Goal: Task Accomplishment & Management: Manage account settings

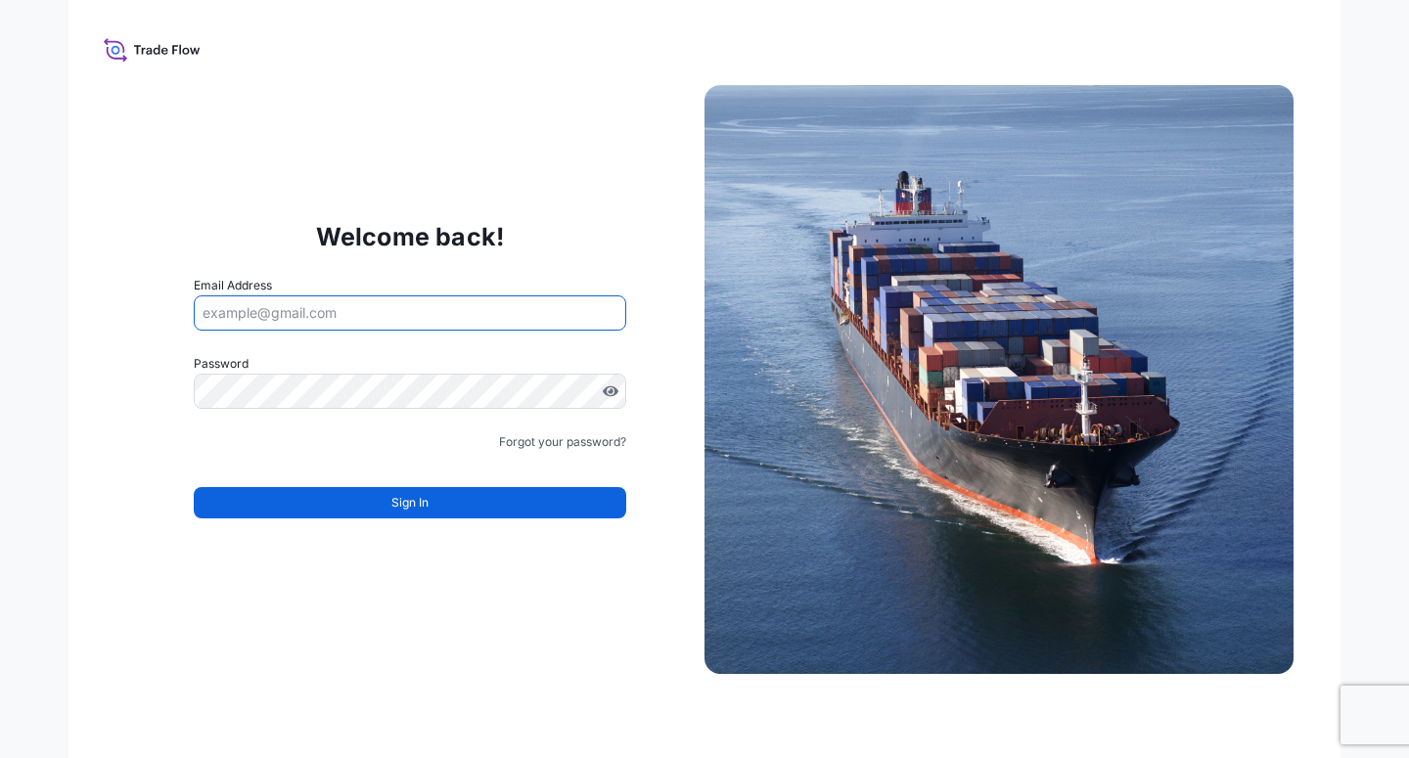
click at [352, 319] on input "Email Address" at bounding box center [410, 313] width 433 height 35
paste input "[EMAIL_ADDRESS][DOMAIN_NAME]"
type input "[EMAIL_ADDRESS][DOMAIN_NAME]"
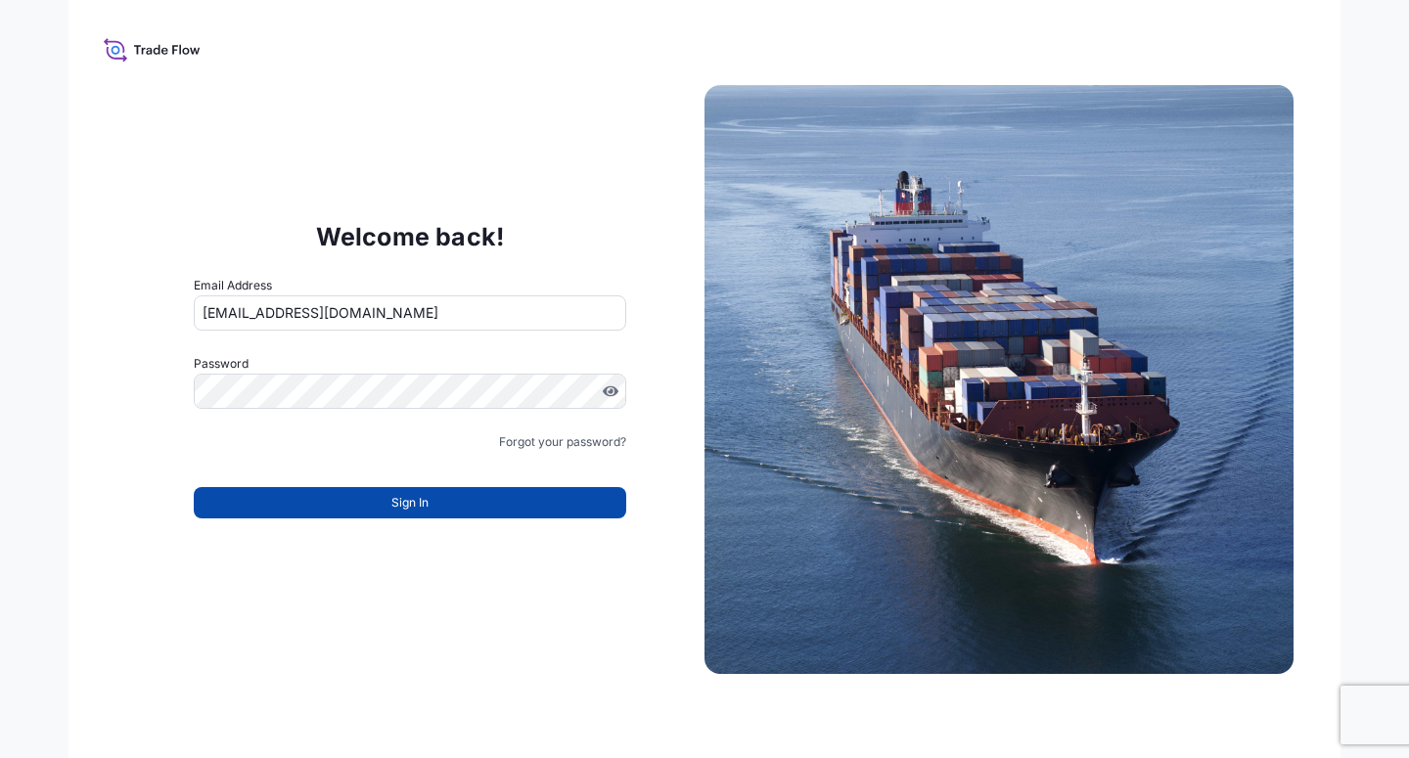
click at [356, 496] on button "Sign In" at bounding box center [410, 502] width 433 height 31
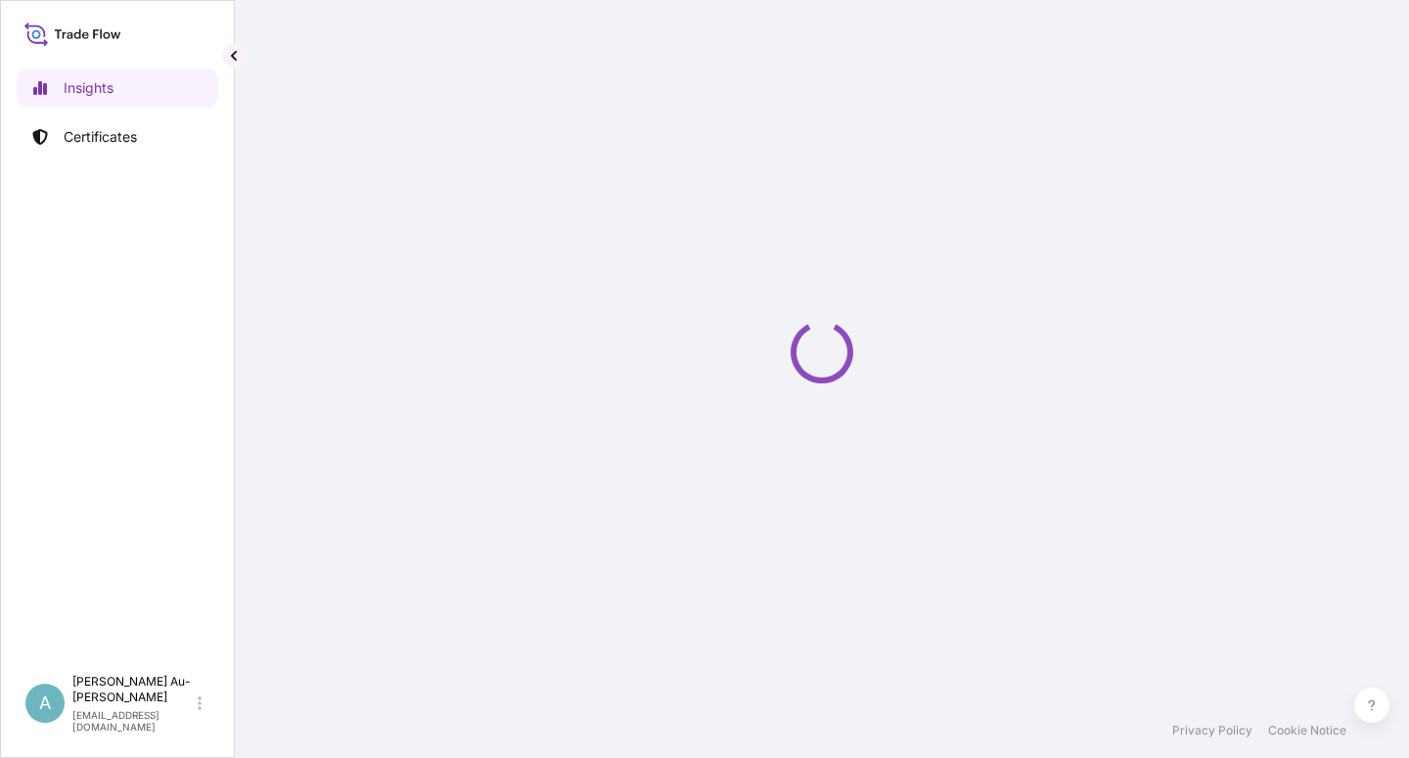
select select "2025"
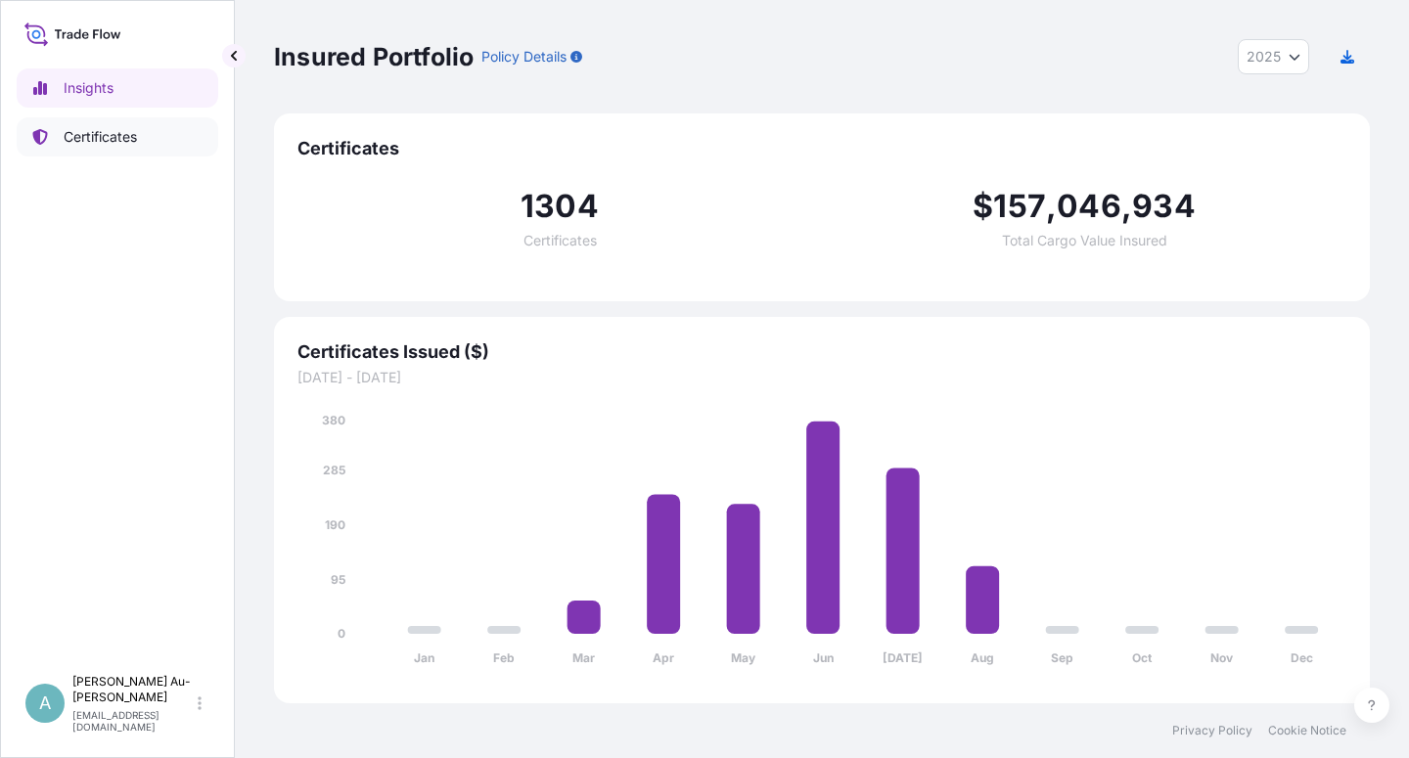
click at [96, 138] on p "Certificates" at bounding box center [100, 137] width 73 height 20
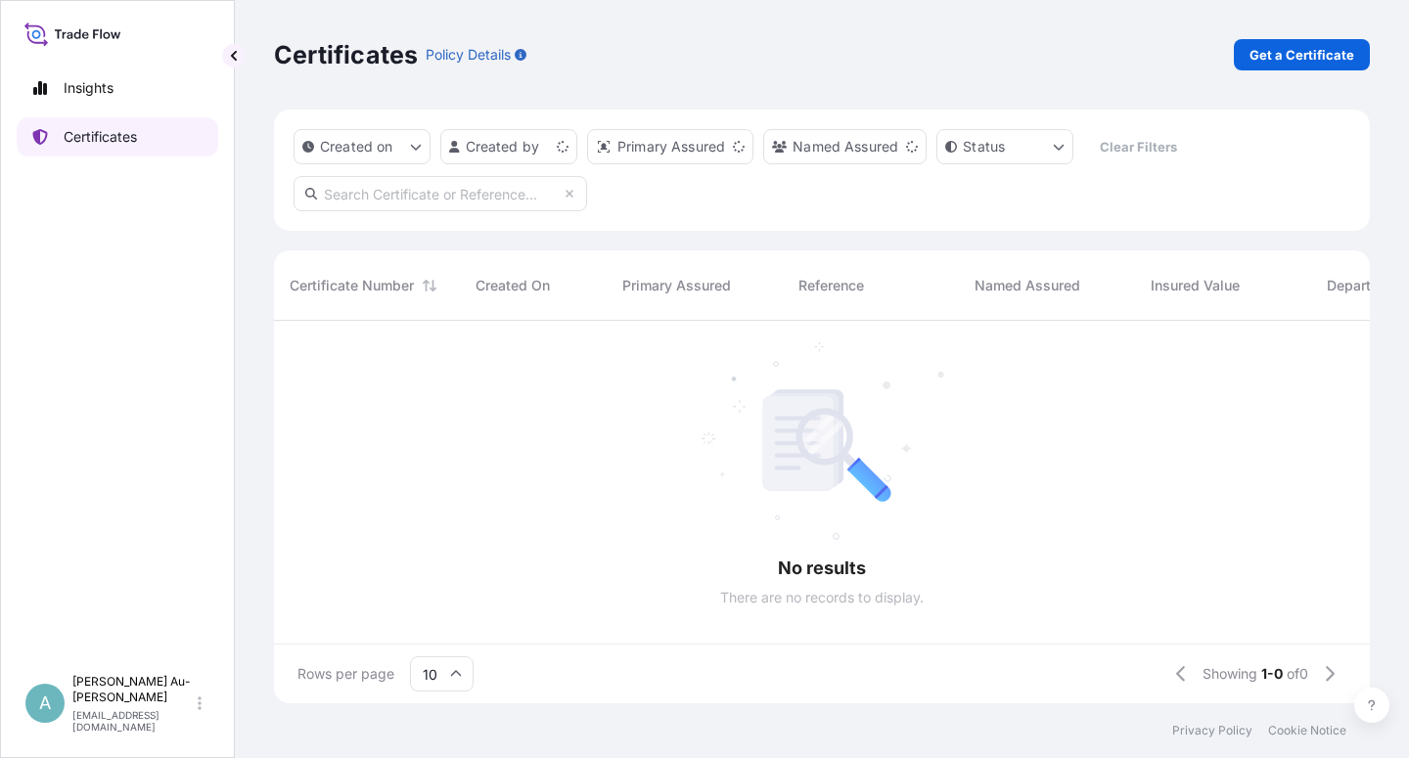
scroll to position [377, 1079]
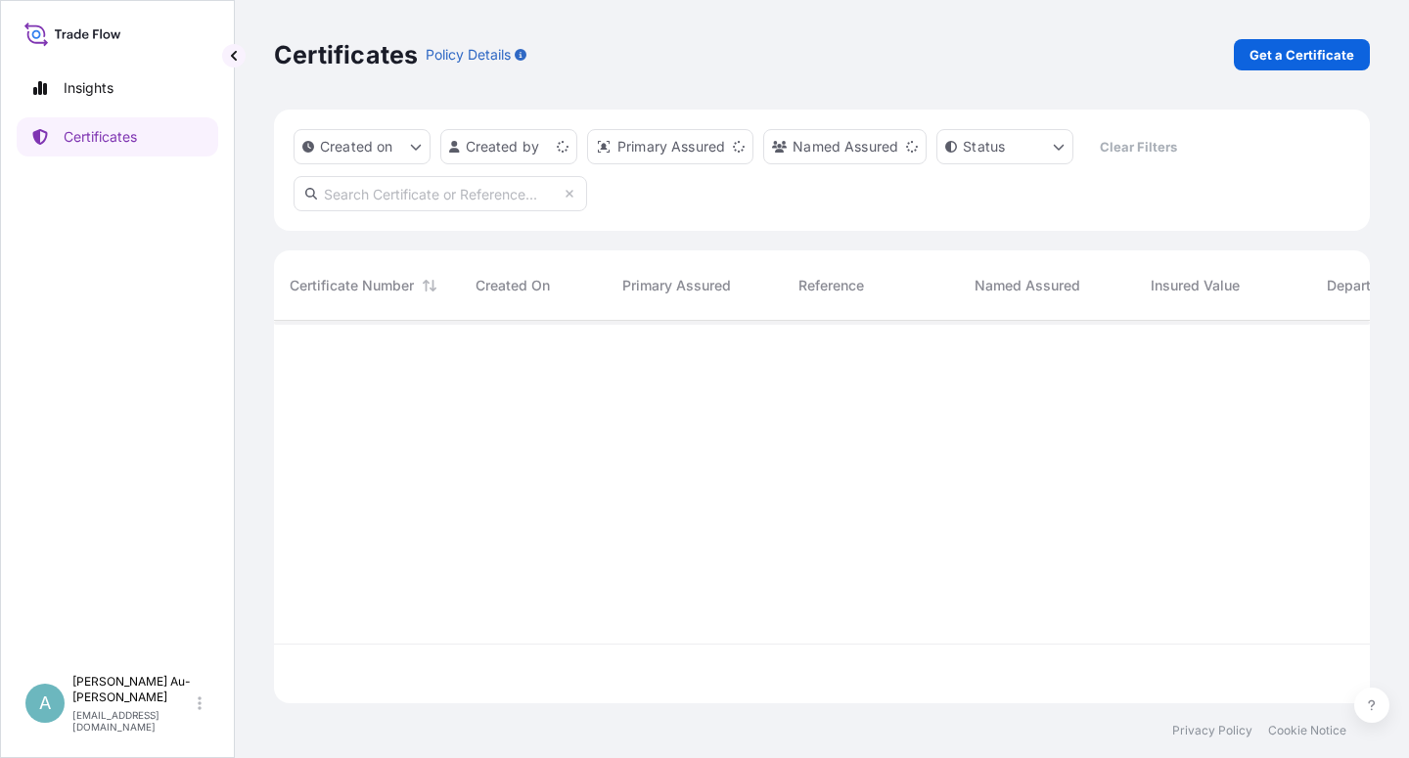
click at [412, 202] on input "text" at bounding box center [441, 193] width 294 height 35
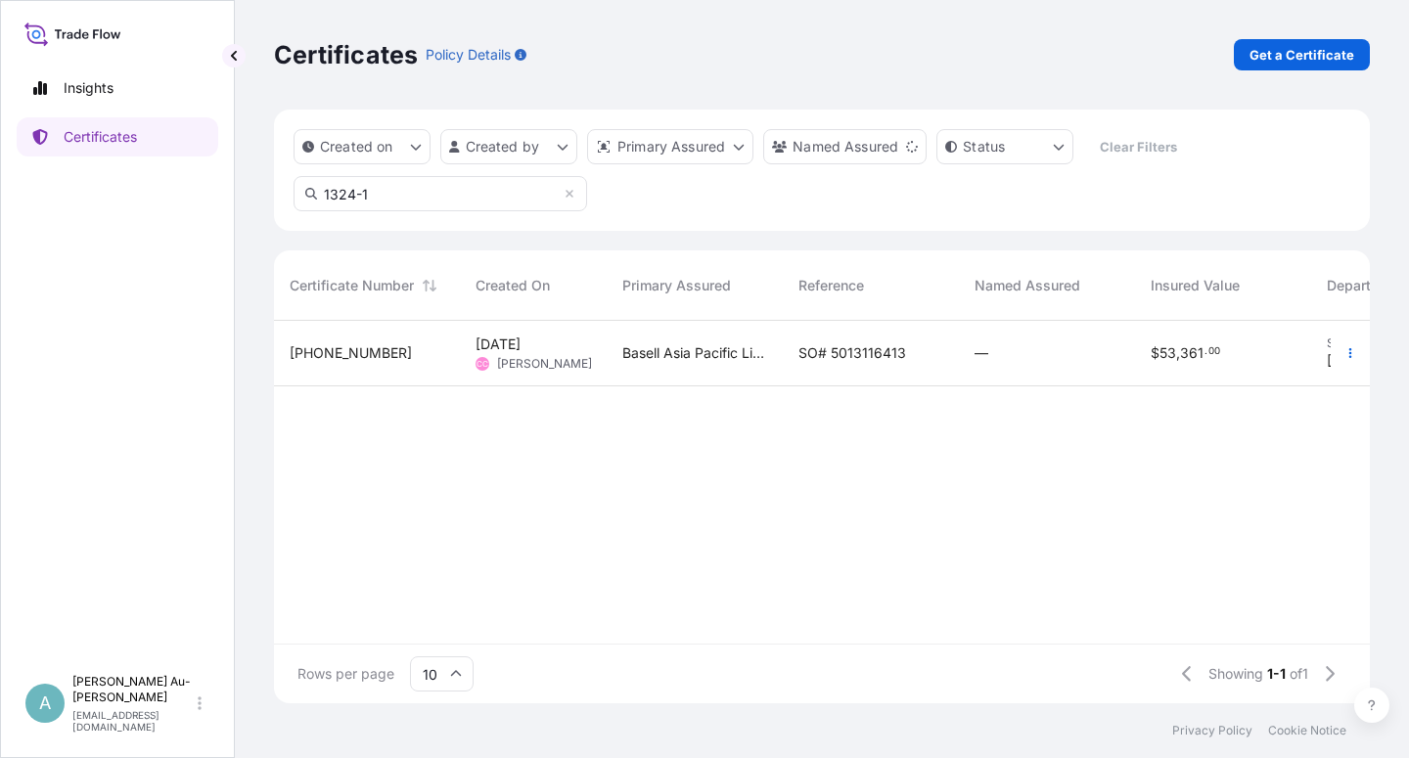
type input "1324-1"
click at [772, 348] on div "Basell Asia Pacific Limited" at bounding box center [695, 354] width 176 height 66
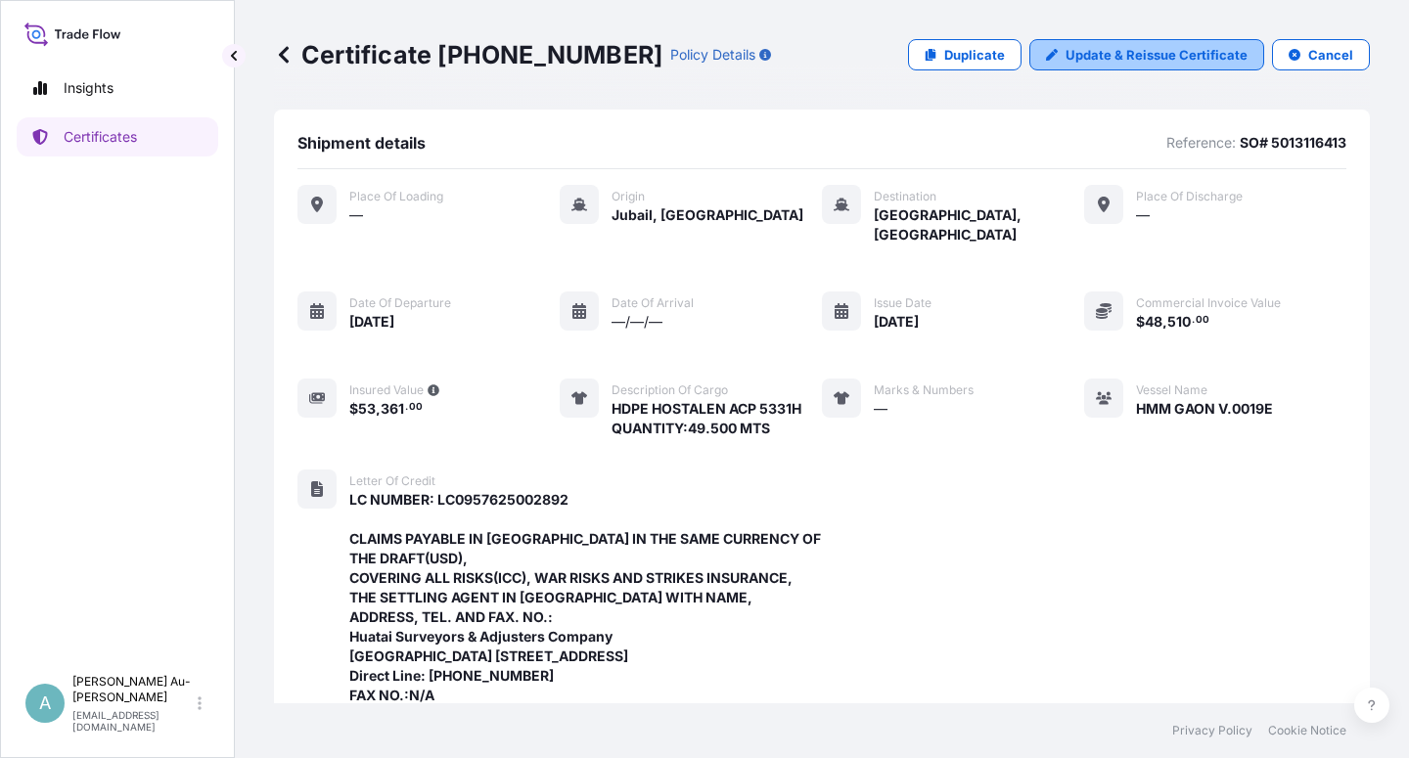
click at [1117, 59] on p "Update & Reissue Certificate" at bounding box center [1157, 55] width 182 height 20
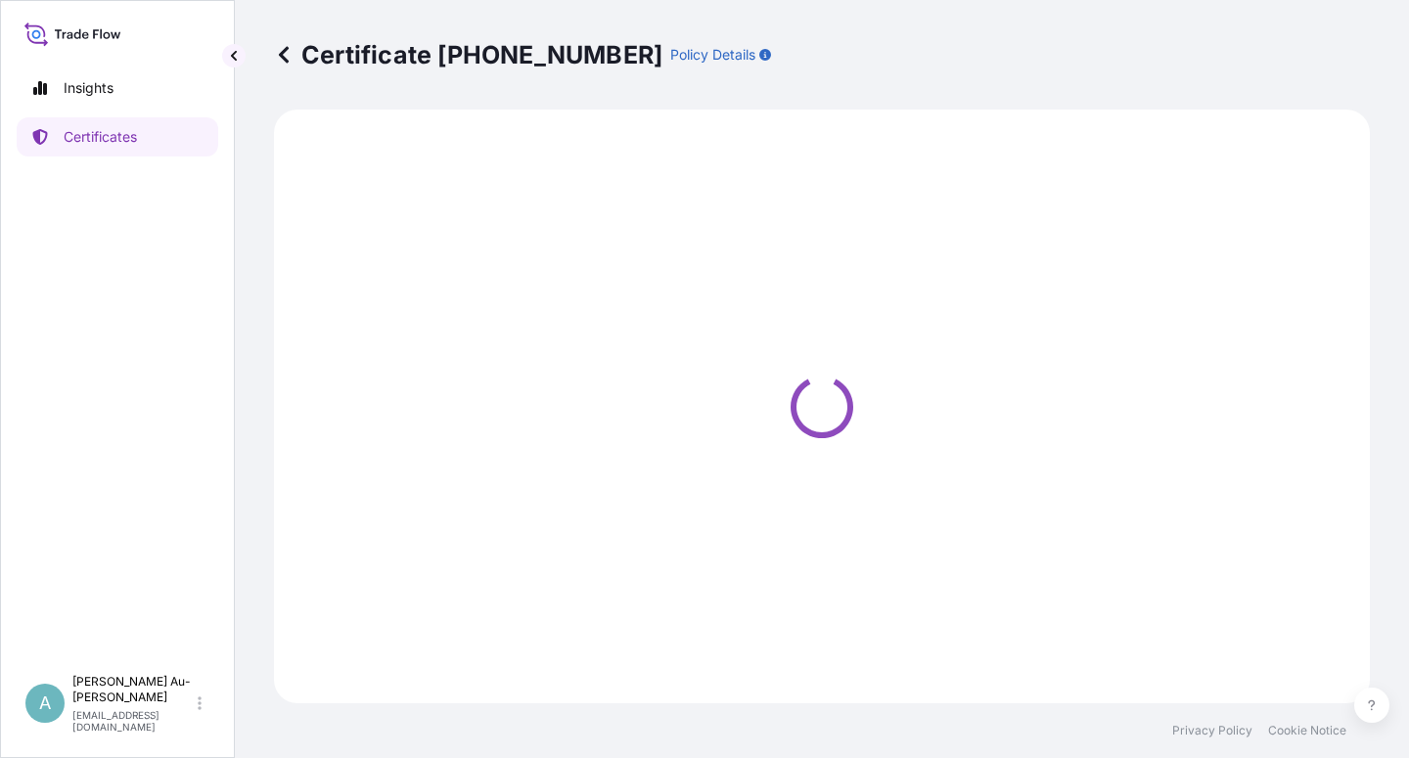
select select "Sea"
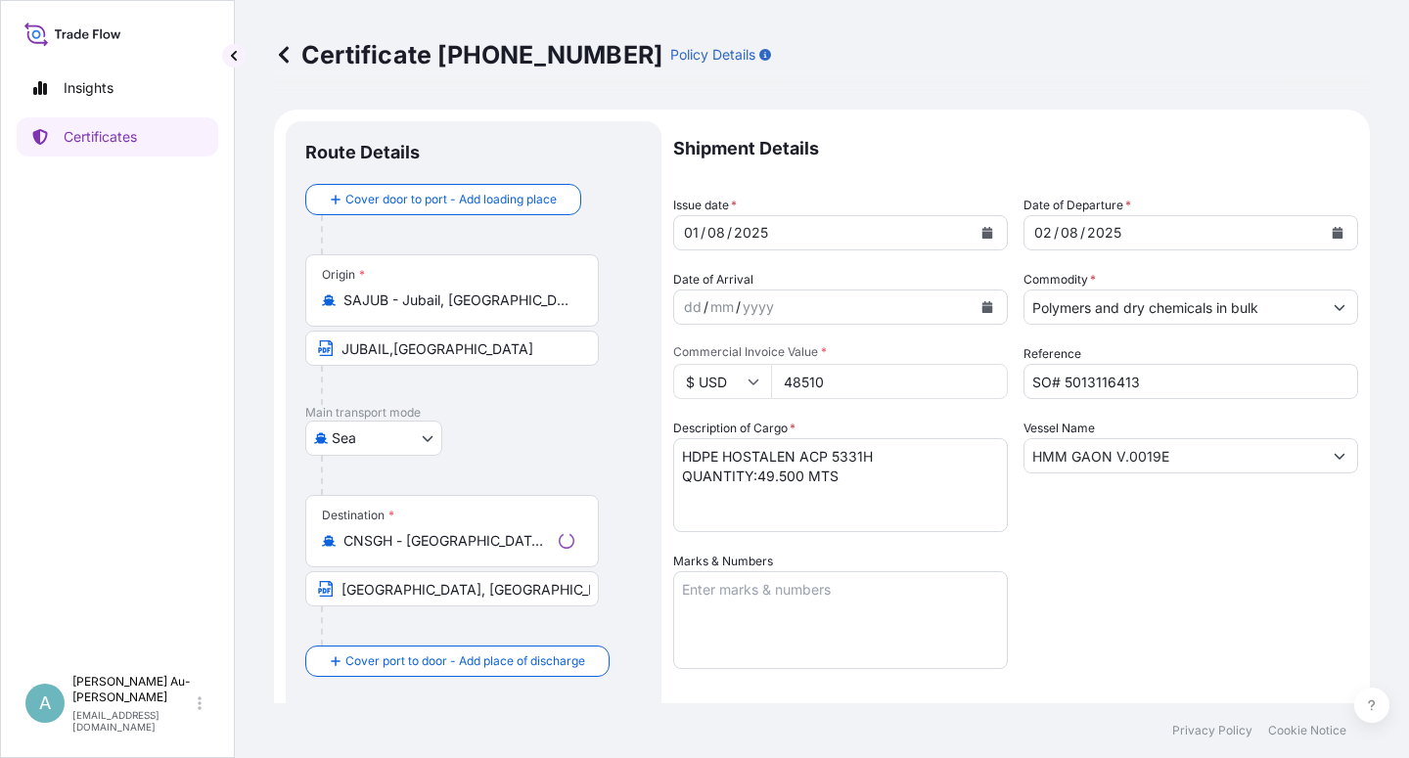
select select "32034"
click at [983, 228] on icon "Calendar" at bounding box center [988, 233] width 11 height 12
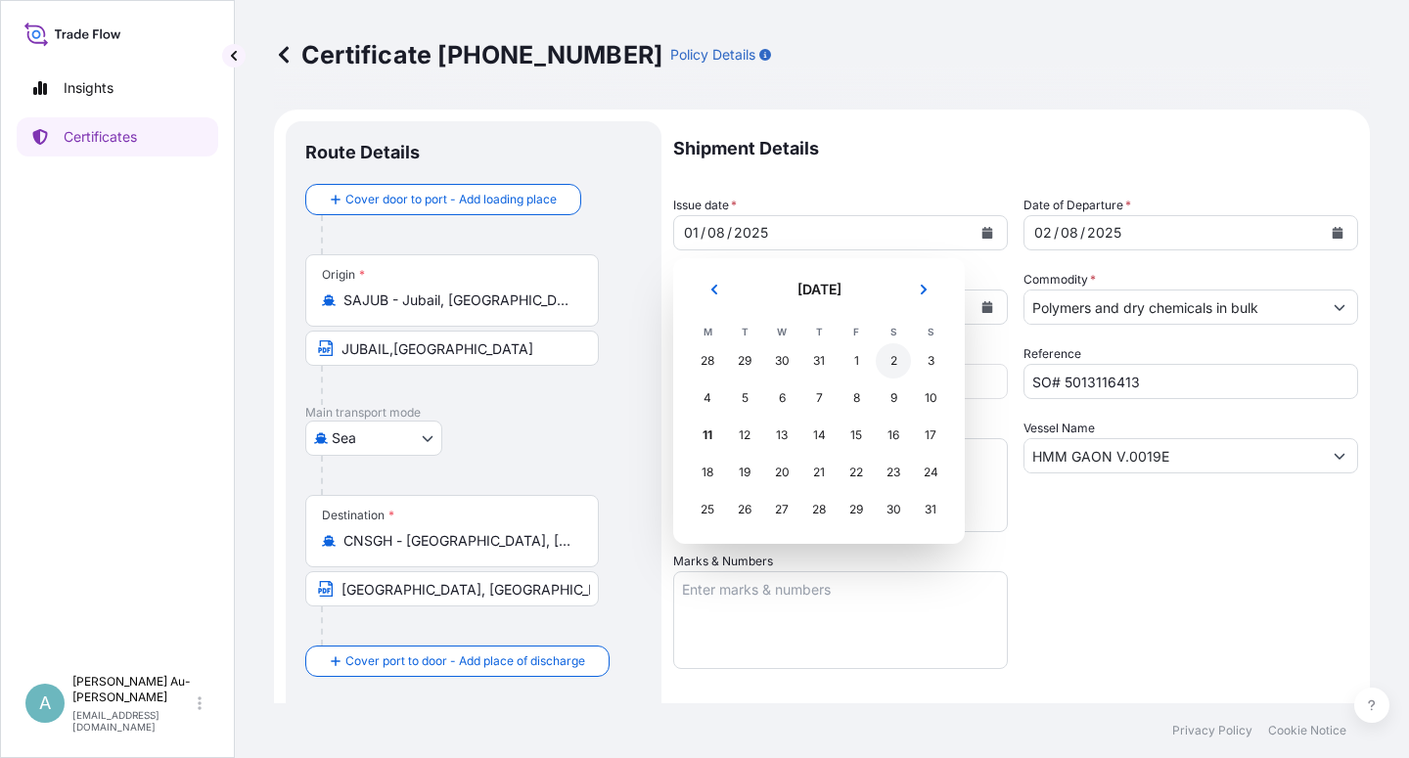
click at [891, 358] on div "2" at bounding box center [893, 361] width 35 height 35
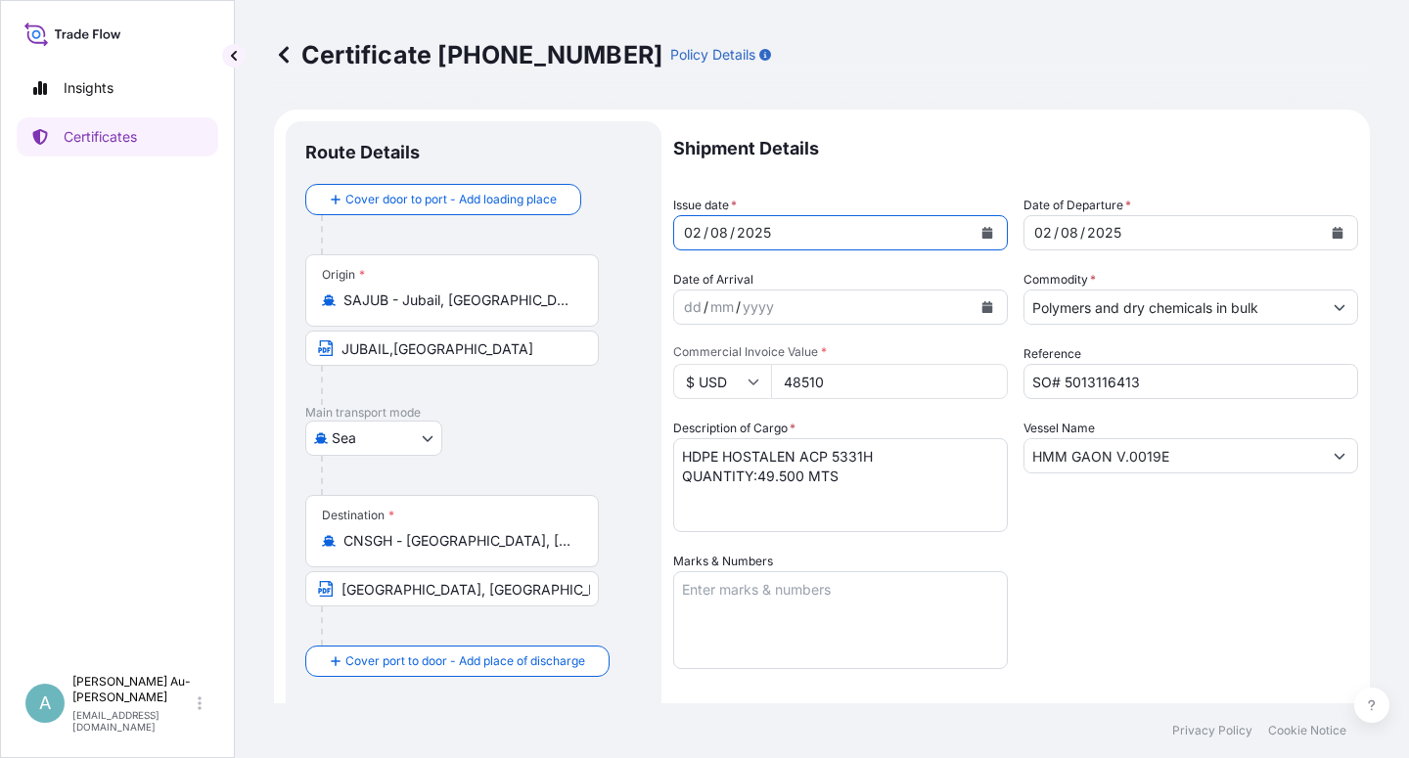
click at [1332, 231] on icon "Calendar" at bounding box center [1338, 233] width 12 height 12
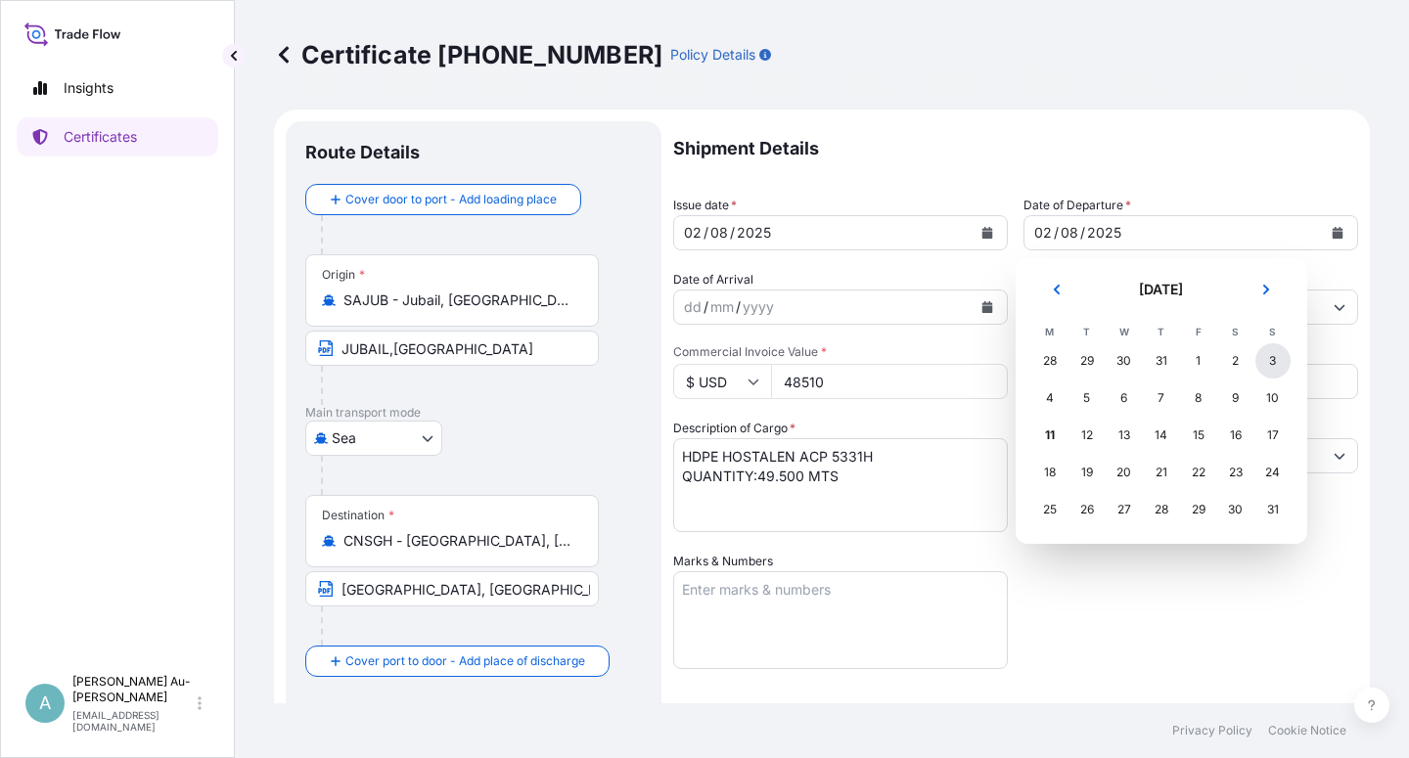
click at [1267, 360] on div "3" at bounding box center [1273, 361] width 35 height 35
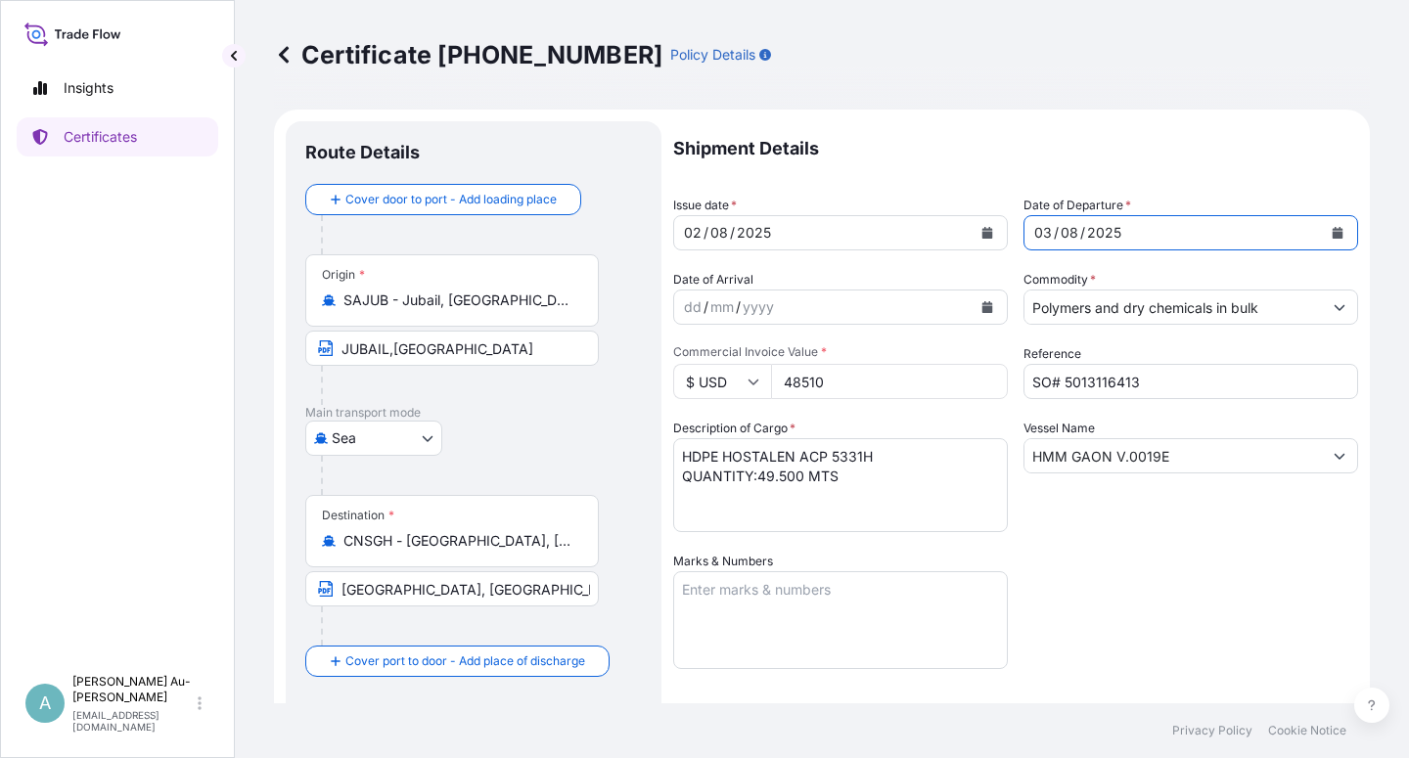
drag, startPoint x: 1117, startPoint y: 566, endPoint x: 1135, endPoint y: 540, distance: 31.5
click at [1124, 559] on div "Shipment Details Issue date * [DATE] Date of Departure * [DATE] Date of Arrival…" at bounding box center [1015, 624] width 685 height 1007
click at [1136, 607] on div "Shipment Details Issue date * [DATE] Date of Departure * [DATE] Date of Arrival…" at bounding box center [1015, 624] width 685 height 1007
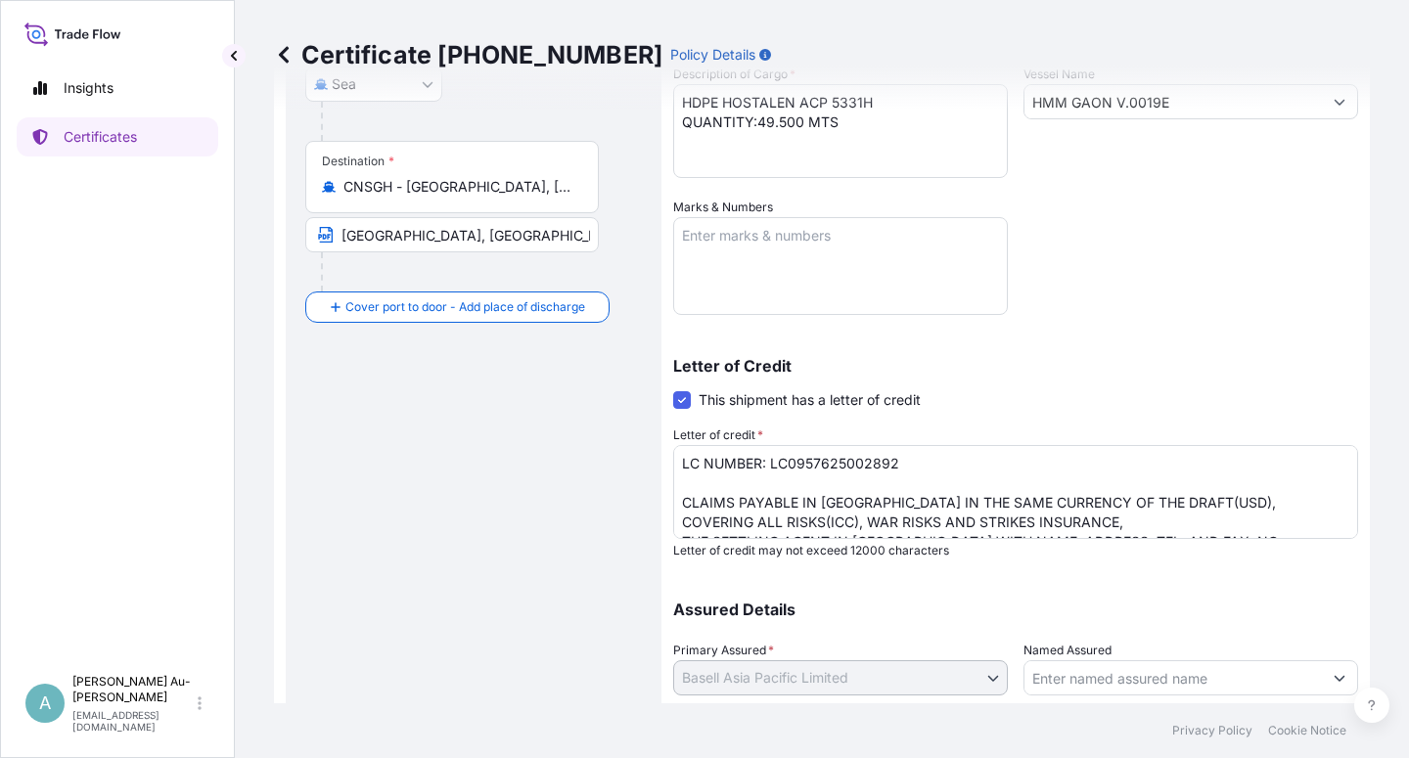
scroll to position [480, 0]
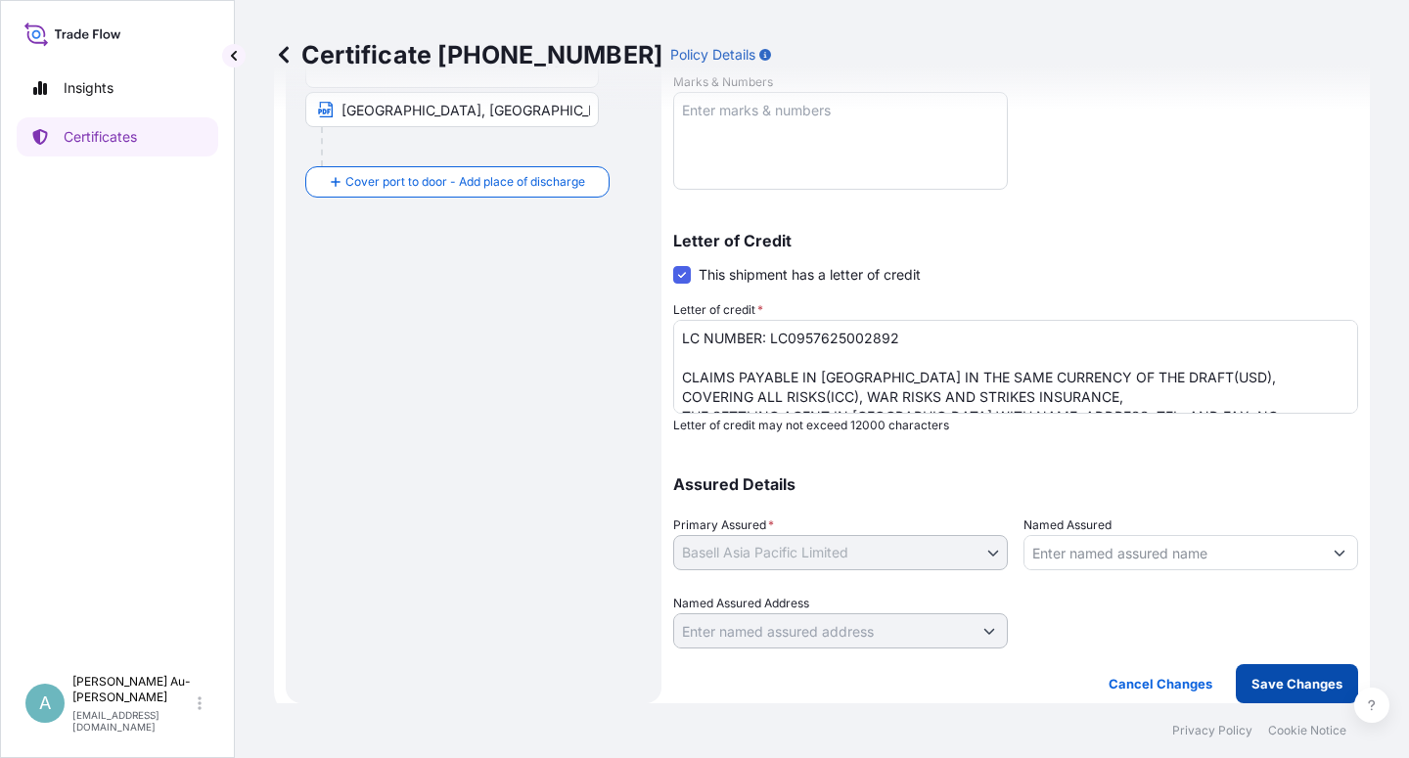
click at [1255, 686] on p "Save Changes" at bounding box center [1297, 684] width 91 height 20
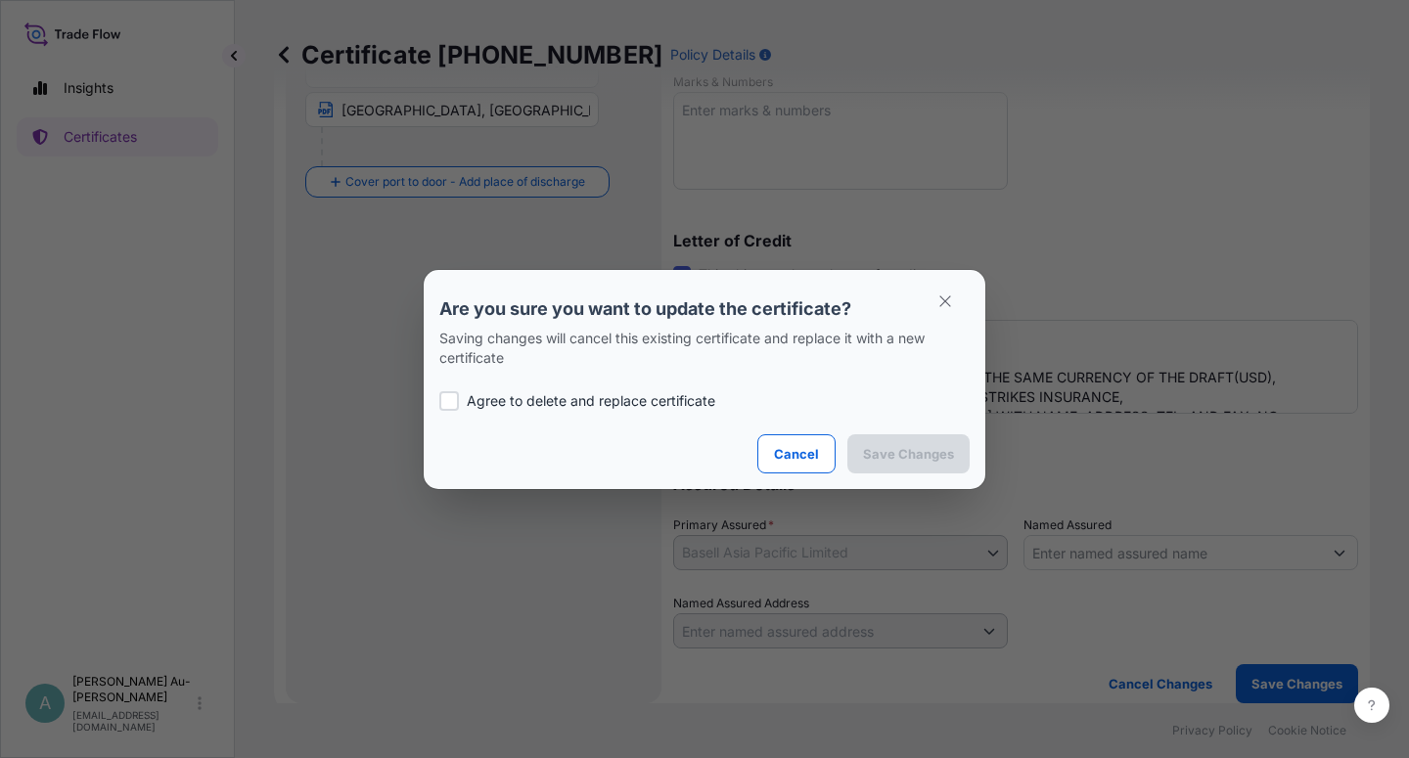
click at [450, 401] on div at bounding box center [449, 401] width 20 height 20
checkbox input "true"
click at [919, 455] on p "Save Changes" at bounding box center [908, 454] width 91 height 20
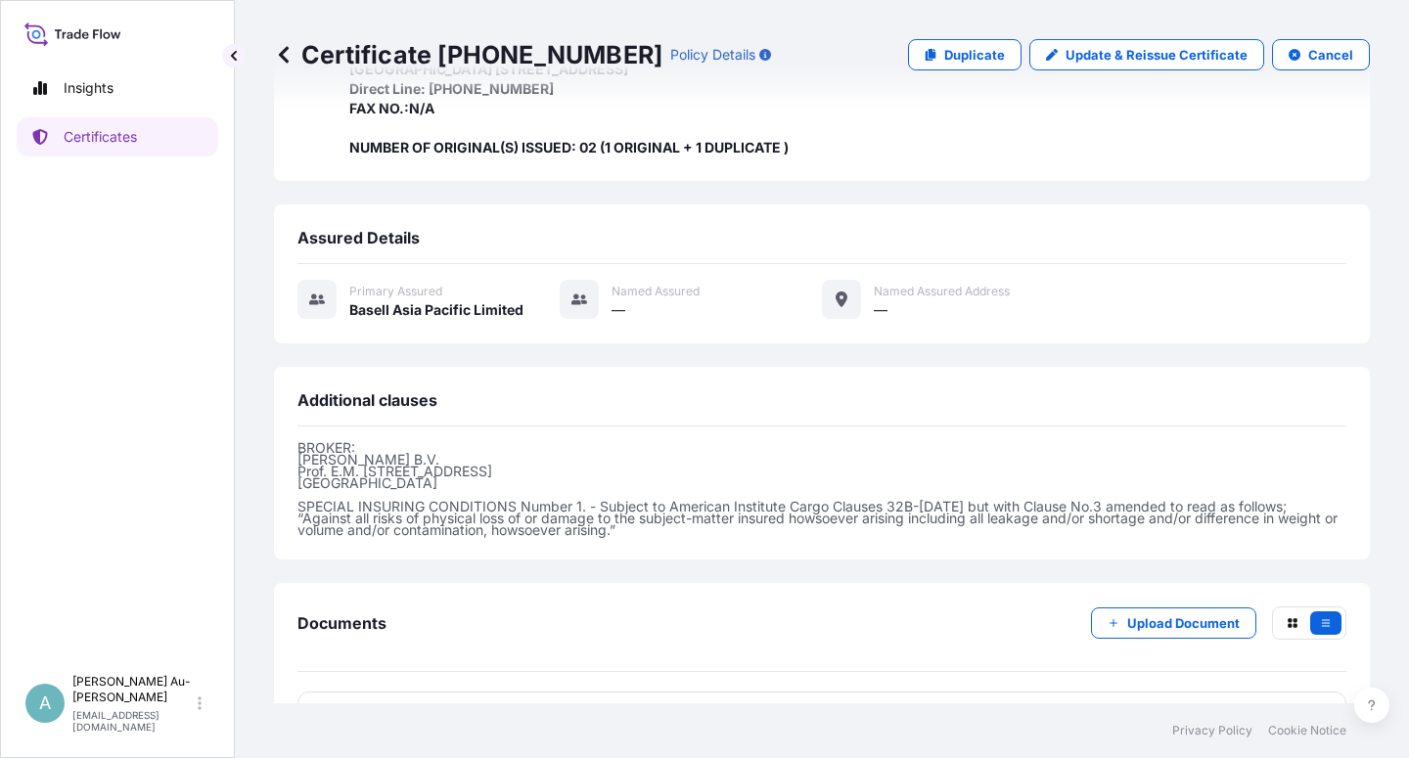
scroll to position [660, 0]
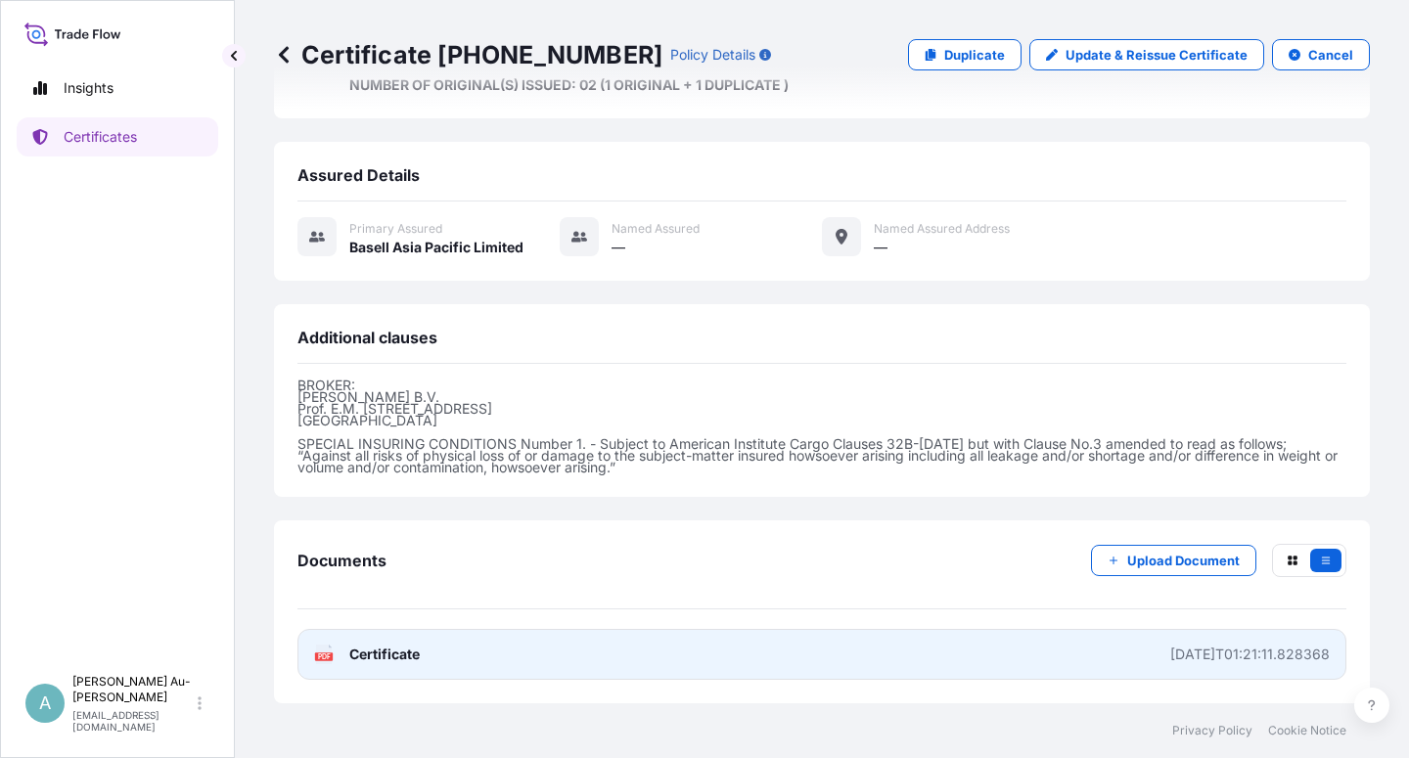
click at [393, 663] on span "Certificate" at bounding box center [384, 655] width 70 height 20
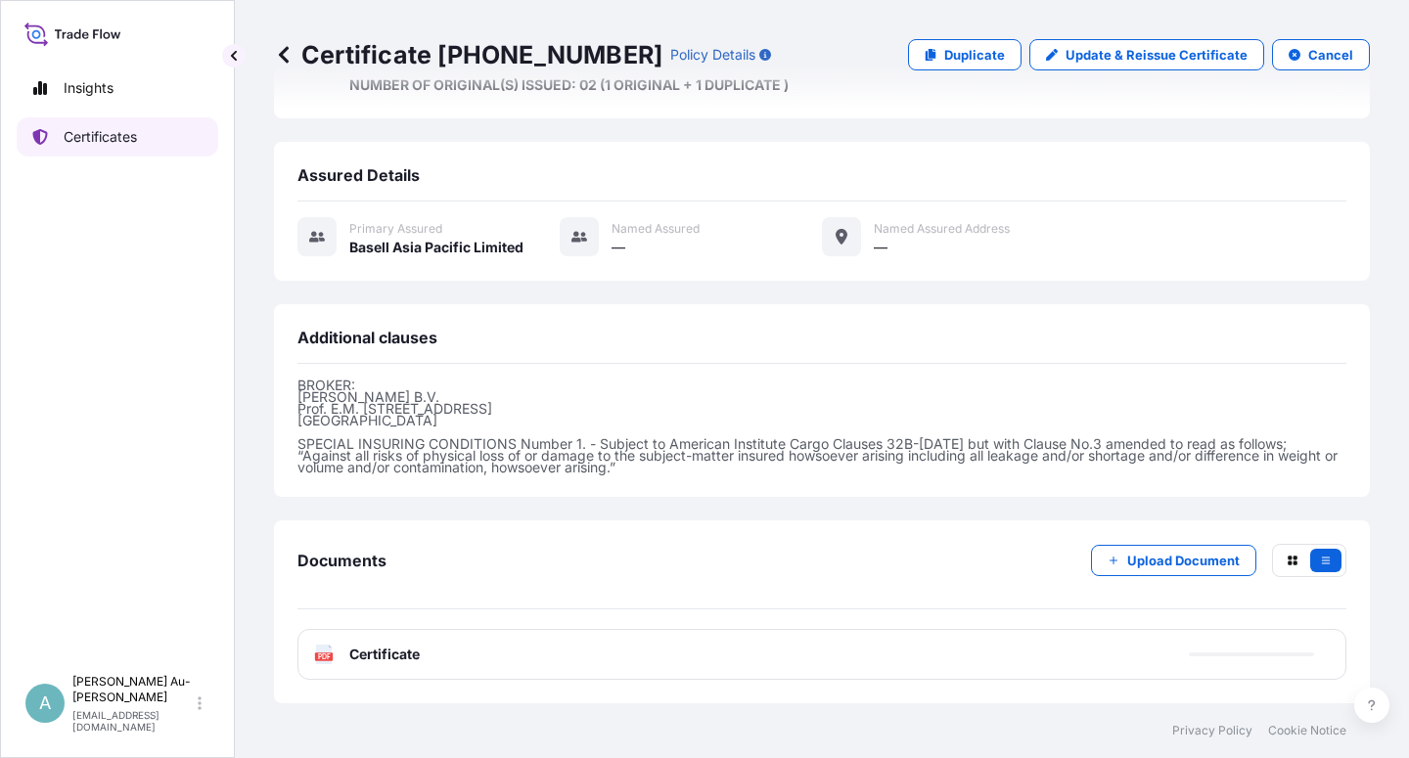
click at [115, 139] on p "Certificates" at bounding box center [100, 137] width 73 height 20
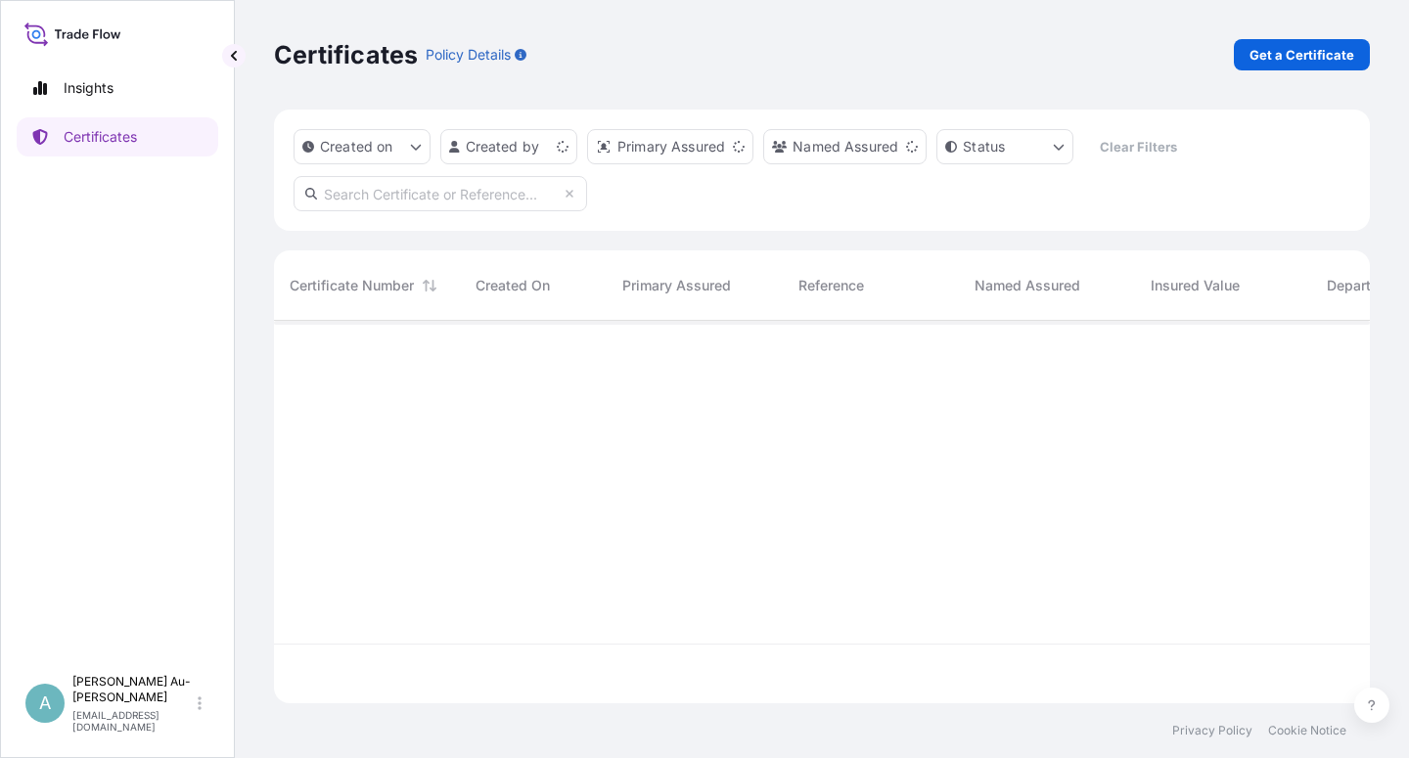
scroll to position [377, 1079]
click at [401, 198] on input "text" at bounding box center [441, 193] width 294 height 35
type input "1319-2"
click div "SO# 5013172249"
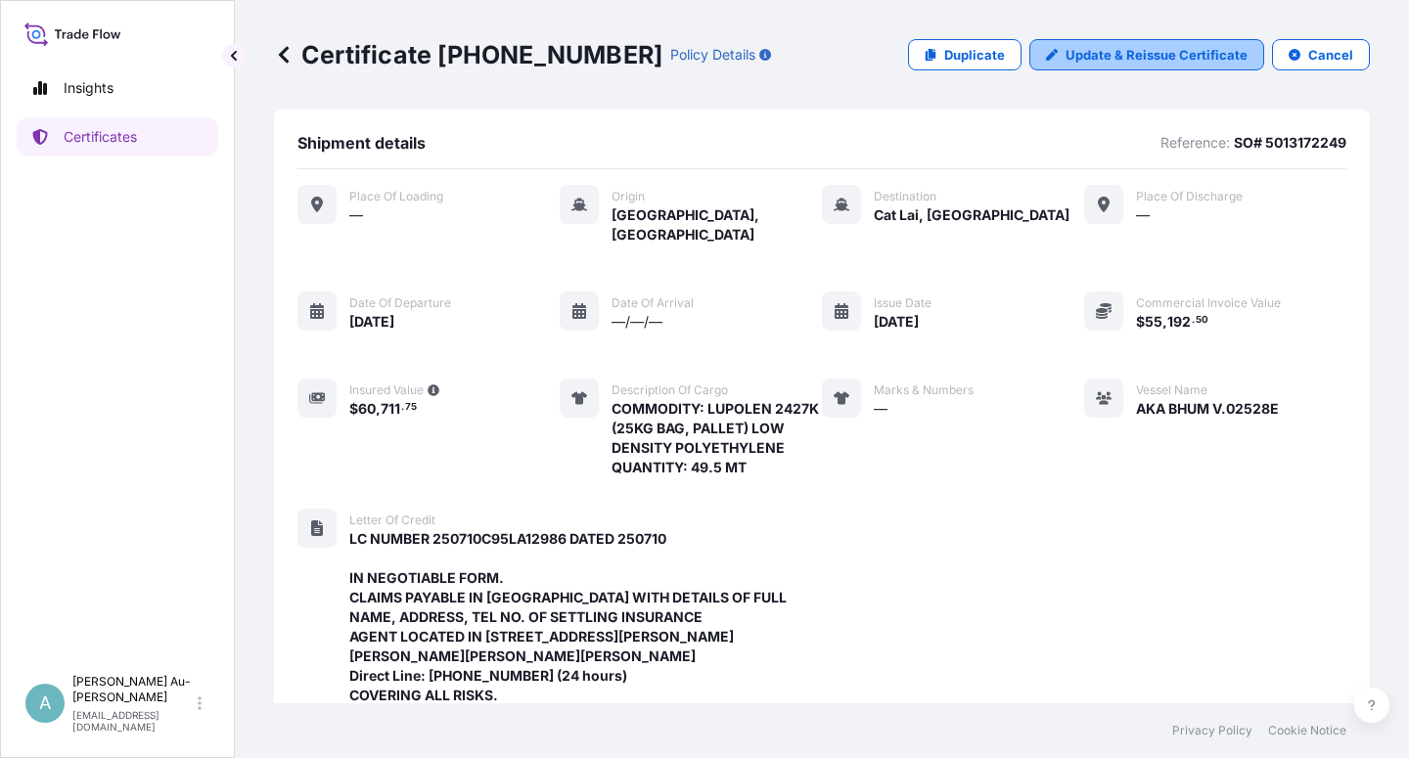
click at [1124, 62] on p "Update & Reissue Certificate" at bounding box center [1157, 55] width 182 height 20
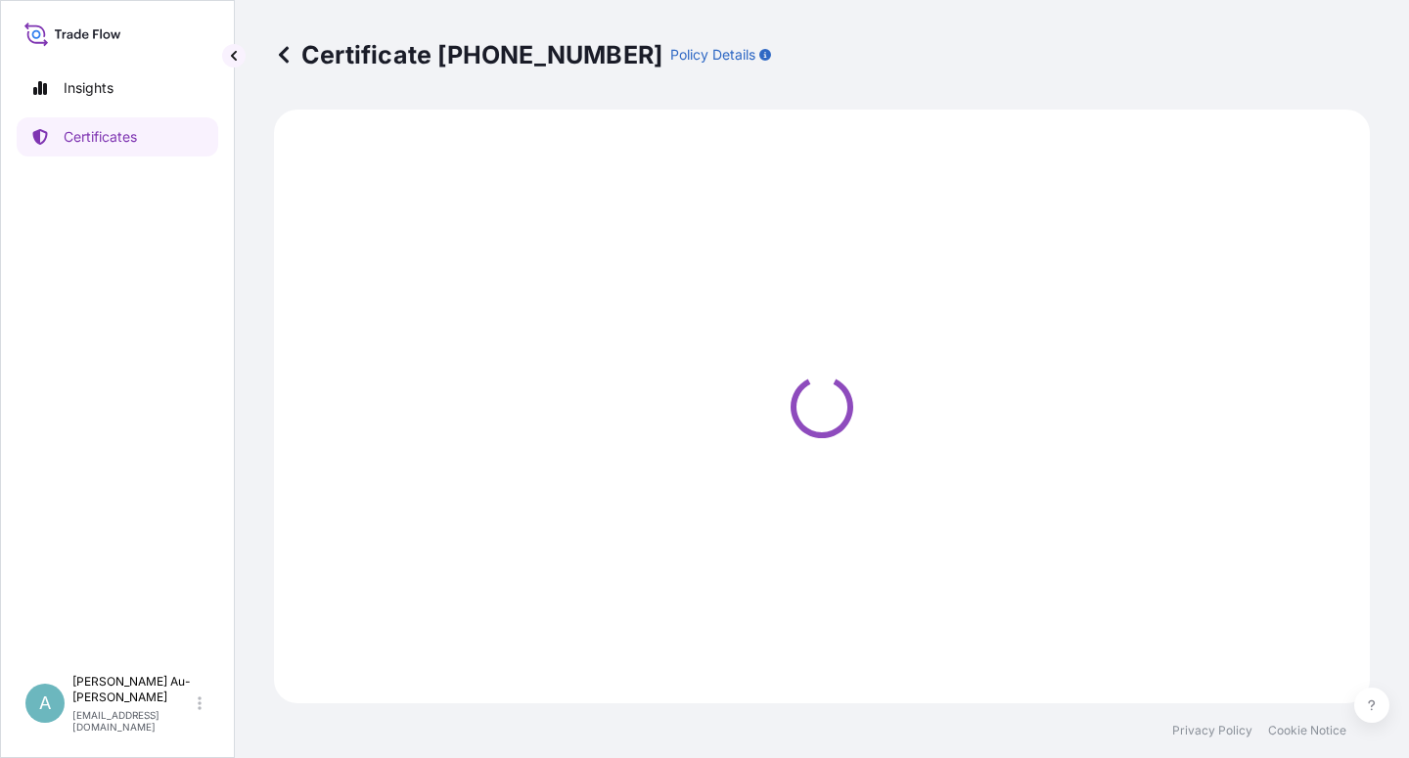
select select "Sea"
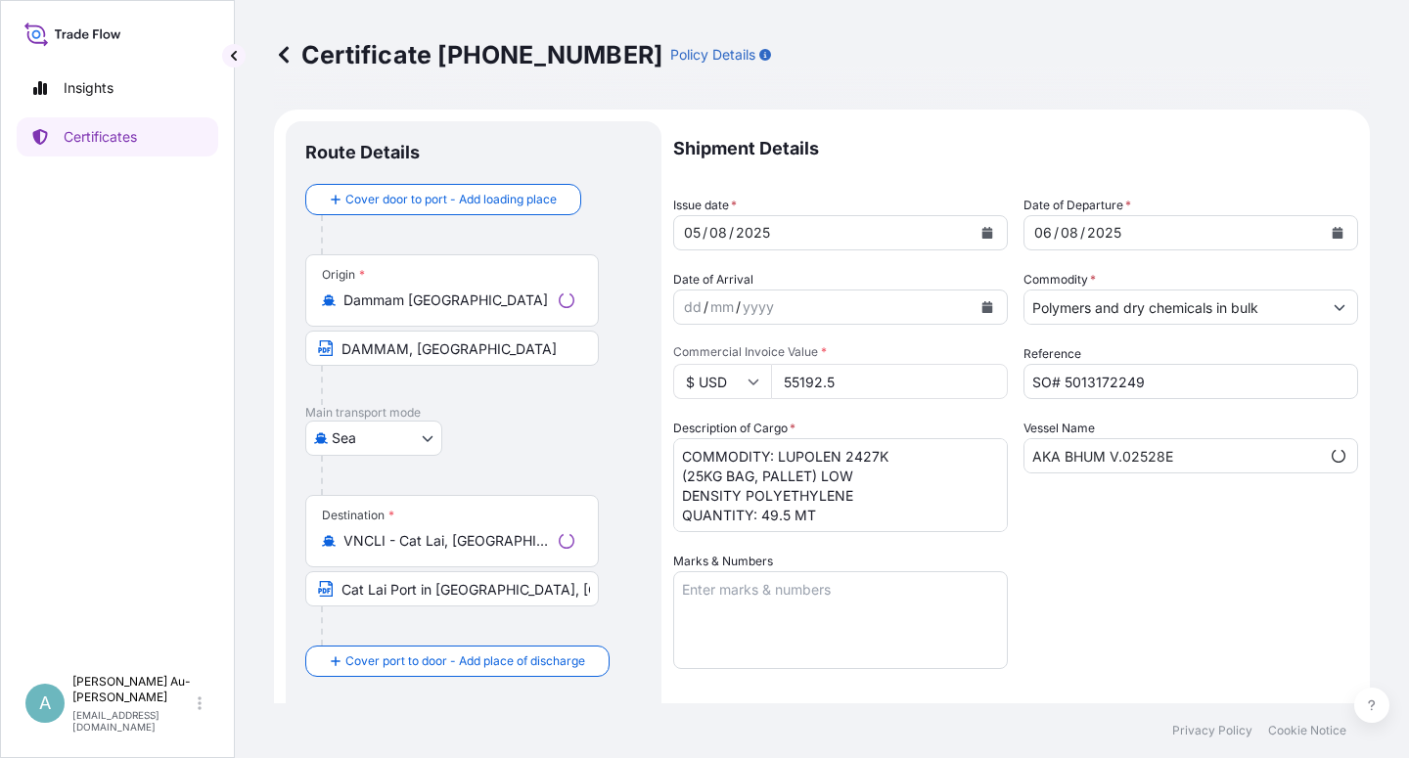
select select "32034"
click at [983, 229] on icon "Calendar" at bounding box center [988, 233] width 11 height 12
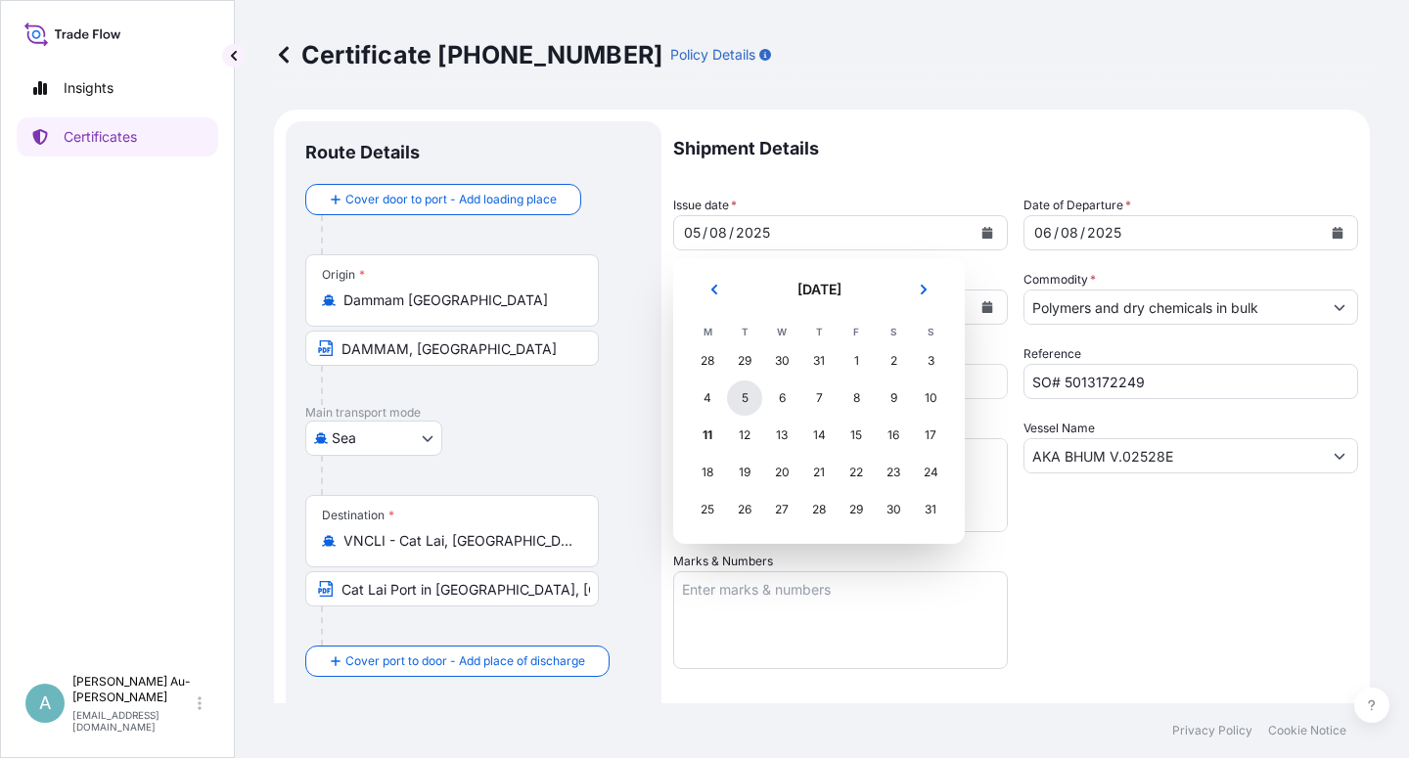
click at [743, 399] on div "5" at bounding box center [744, 398] width 35 height 35
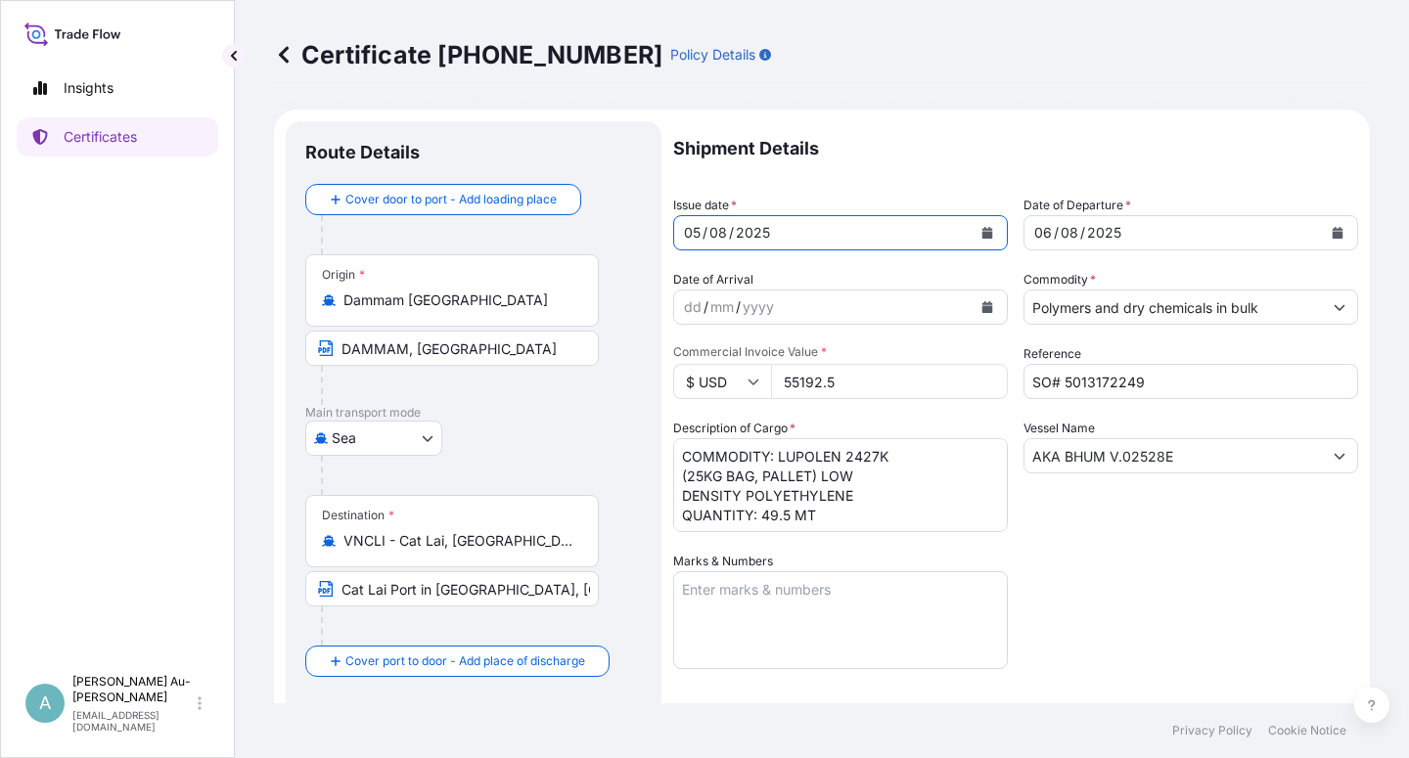
drag, startPoint x: 1162, startPoint y: 567, endPoint x: 1151, endPoint y: 568, distance: 10.8
click at [1159, 568] on div "Shipment Details Issue date * [DATE] Date of Departure * [DATE] Date of Arrival…" at bounding box center [1015, 624] width 685 height 1007
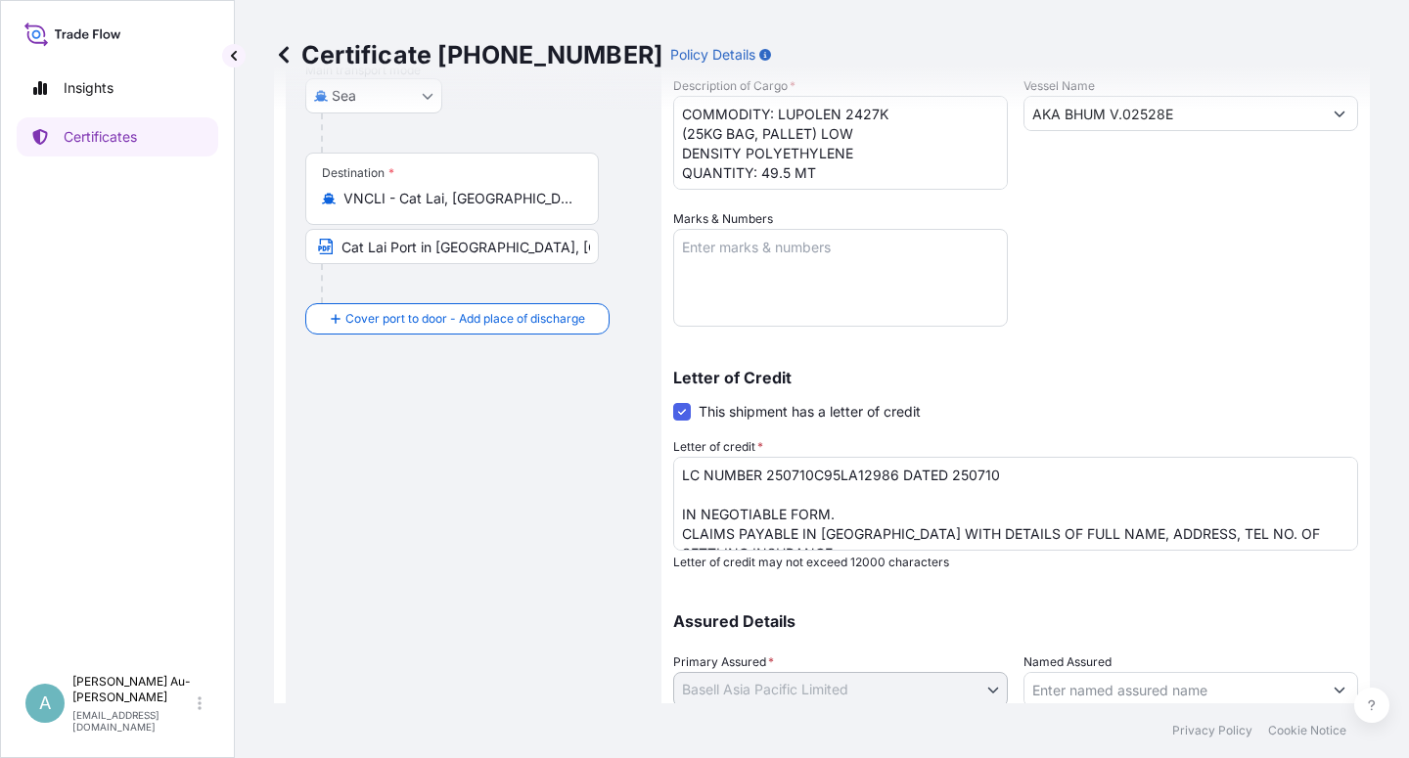
scroll to position [352, 0]
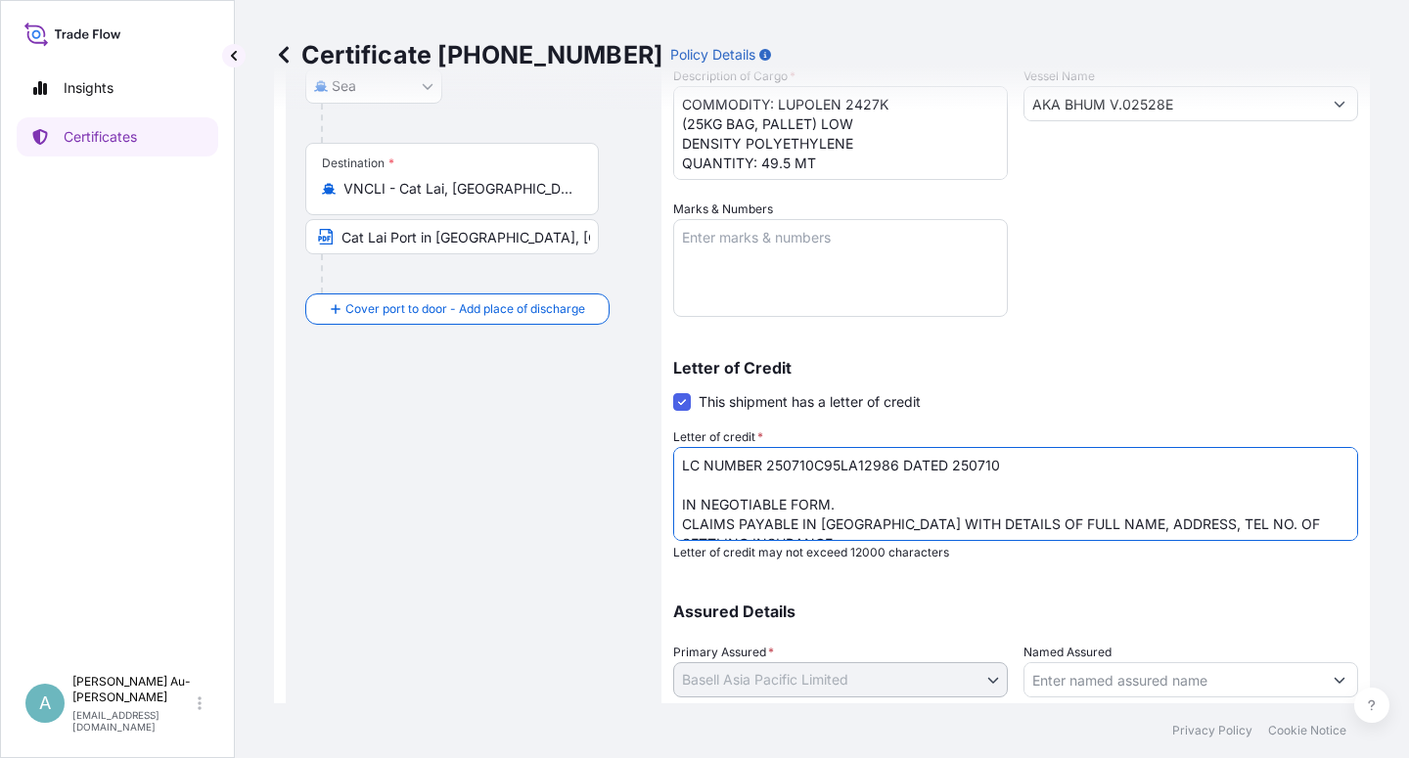
drag, startPoint x: 1166, startPoint y: 525, endPoint x: 1216, endPoint y: 525, distance: 49.9
click at [1216, 525] on textarea "LC NUMBER 250710C95LA12986 DATED 250710 IN NEGOTIABLE FORM. CLAIMS PAYABLE IN […" at bounding box center [1015, 494] width 685 height 94
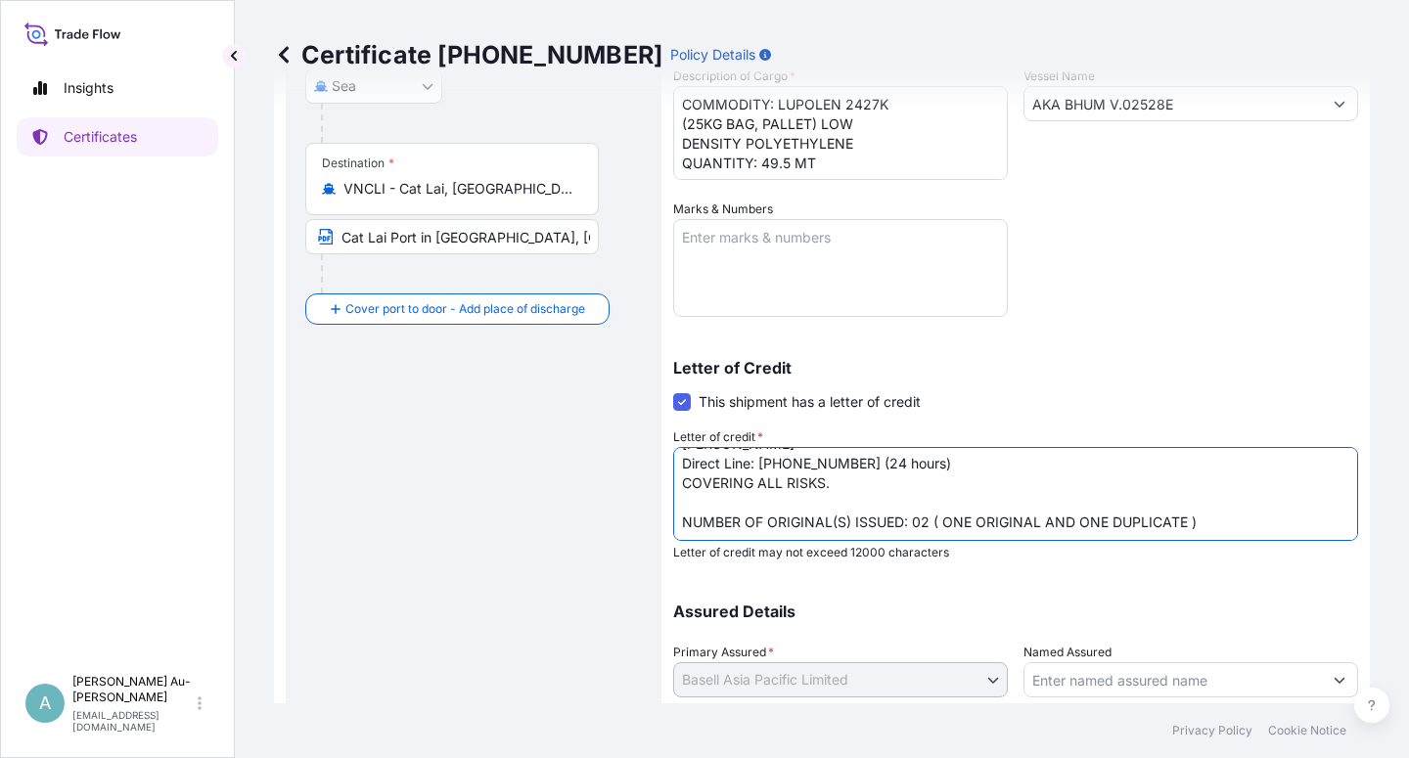
drag, startPoint x: 679, startPoint y: 456, endPoint x: 750, endPoint y: 455, distance: 70.5
click at [750, 455] on textarea "LC NUMBER 250710C95LA12986 DATED 250710 IN NEGOTIABLE FORM. CLAIMS PAYABLE IN […" at bounding box center [1015, 494] width 685 height 94
paste textarea "TEL NO."
click at [1108, 480] on textarea "LC NUMBER 250710C95LA12986 DATED 250710 IN NEGOTIABLE FORM. CLAIMS PAYABLE IN […" at bounding box center [1015, 494] width 685 height 94
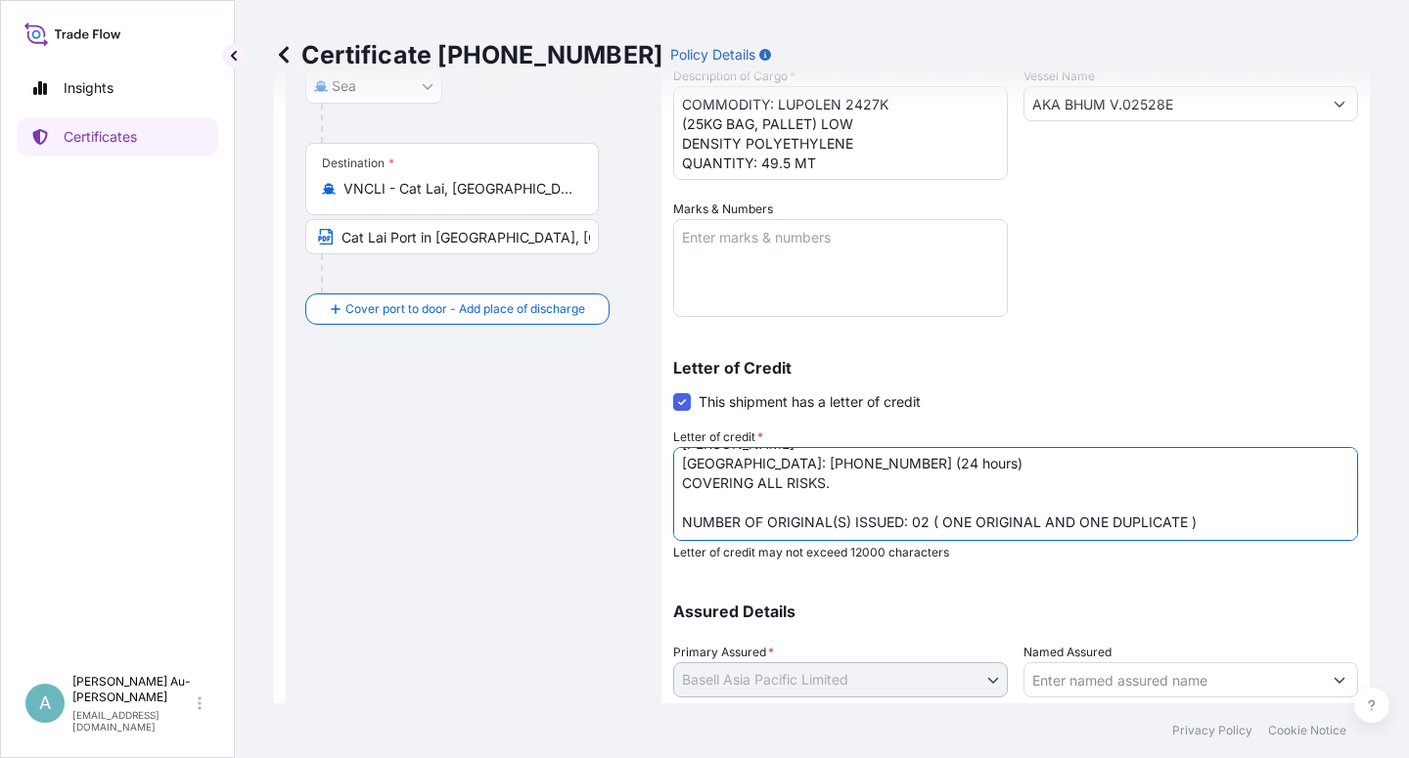
scroll to position [480, 0]
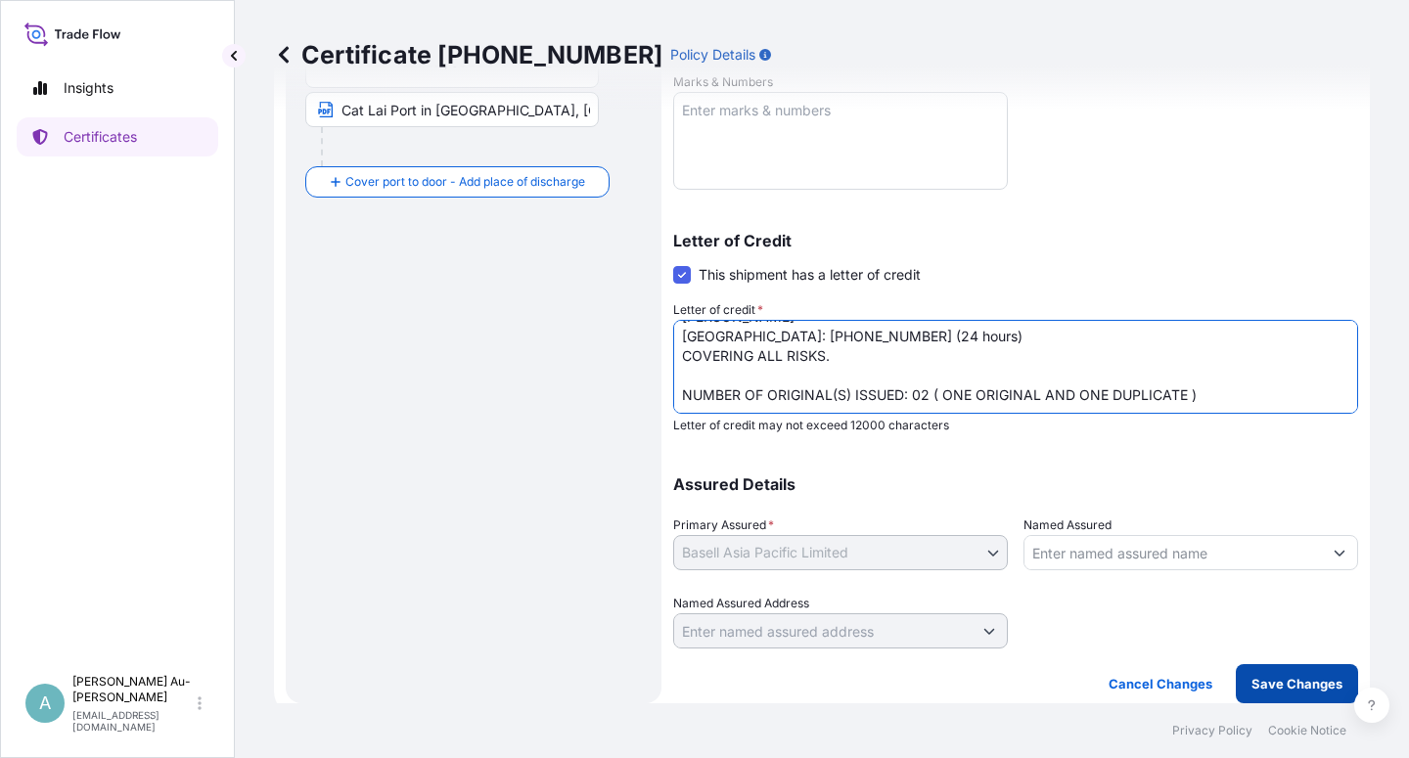
type textarea "LC NUMBER 250710C95LA12986 DATED 250710 IN NEGOTIABLE FORM. CLAIMS PAYABLE IN […"
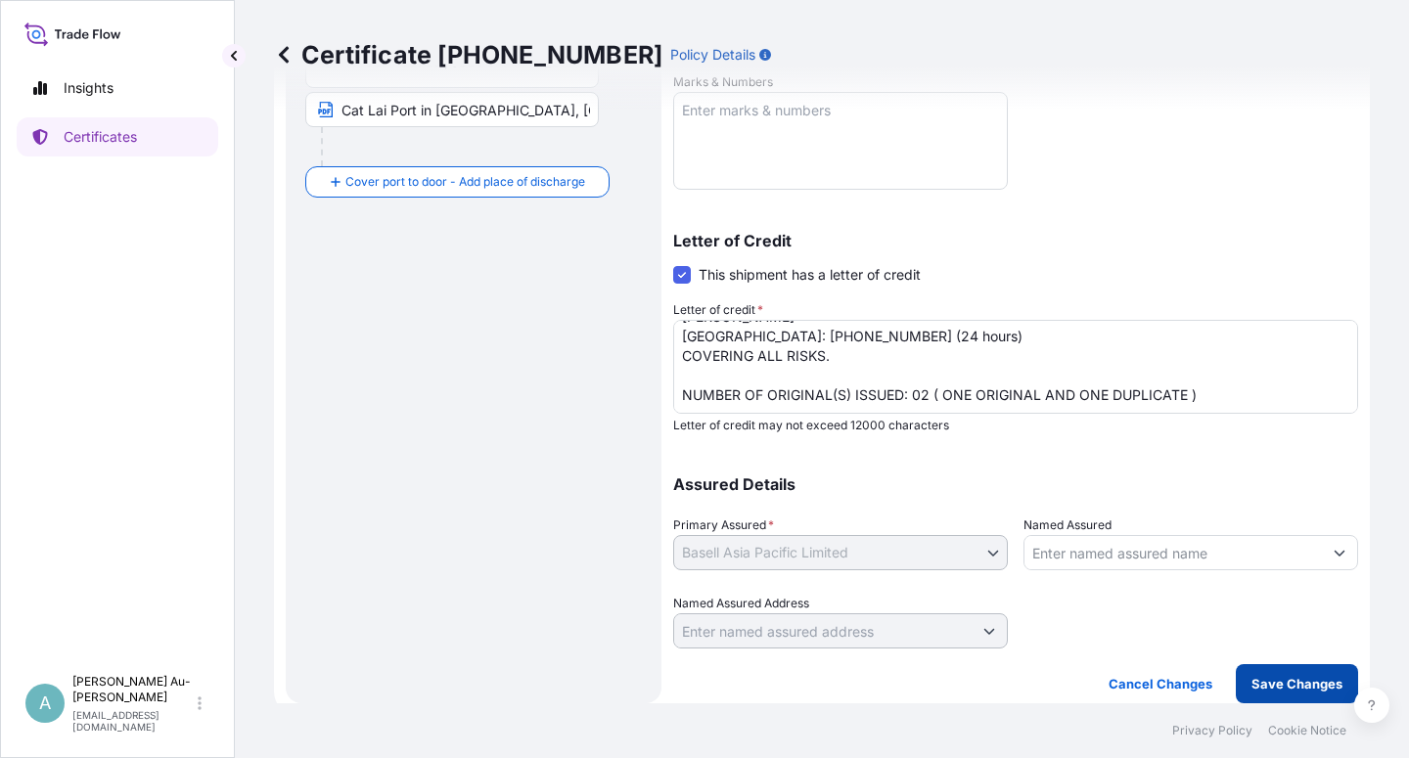
click at [1236, 691] on button "Save Changes" at bounding box center [1297, 684] width 122 height 39
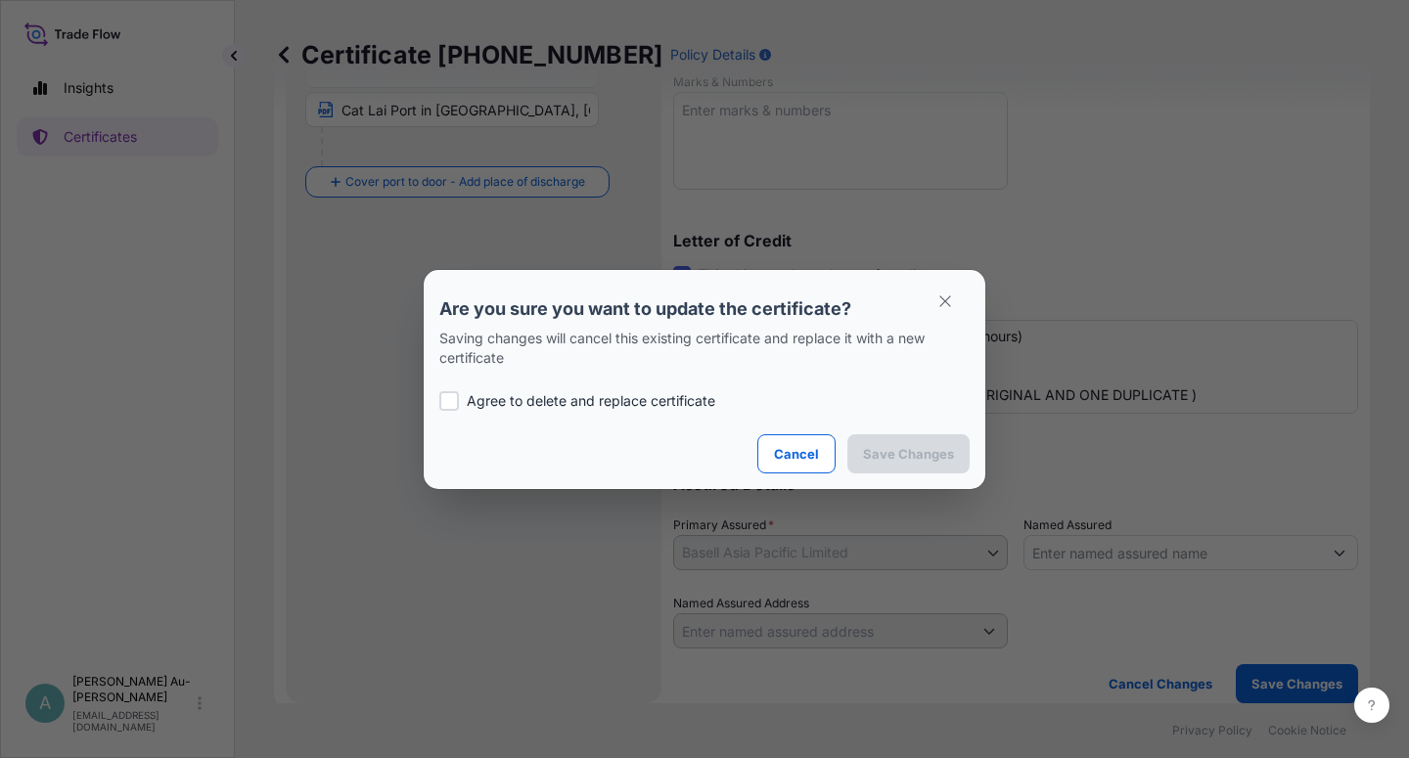
click at [550, 402] on p "Agree to delete and replace certificate" at bounding box center [591, 401] width 249 height 20
checkbox input "true"
click at [903, 462] on p "Save Changes" at bounding box center [908, 454] width 91 height 20
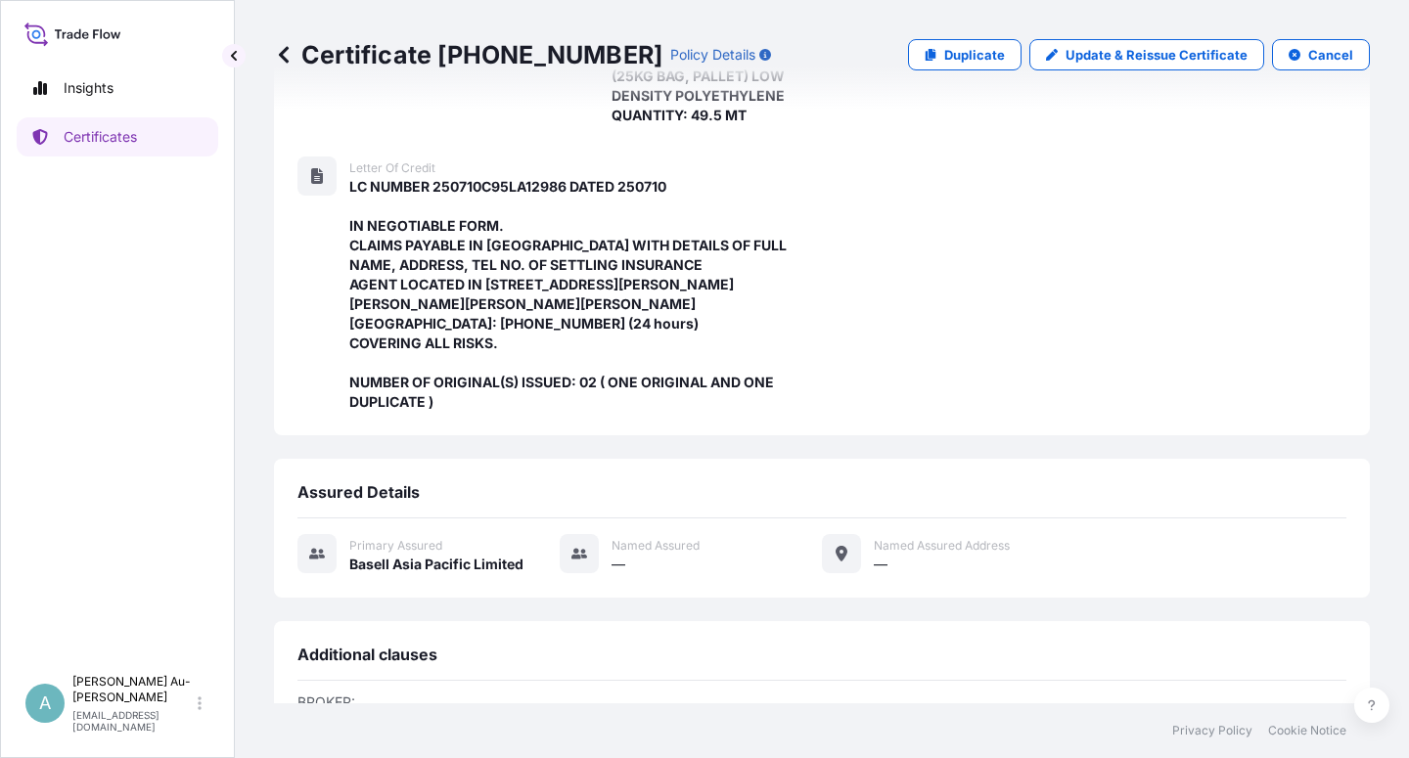
scroll to position [705, 0]
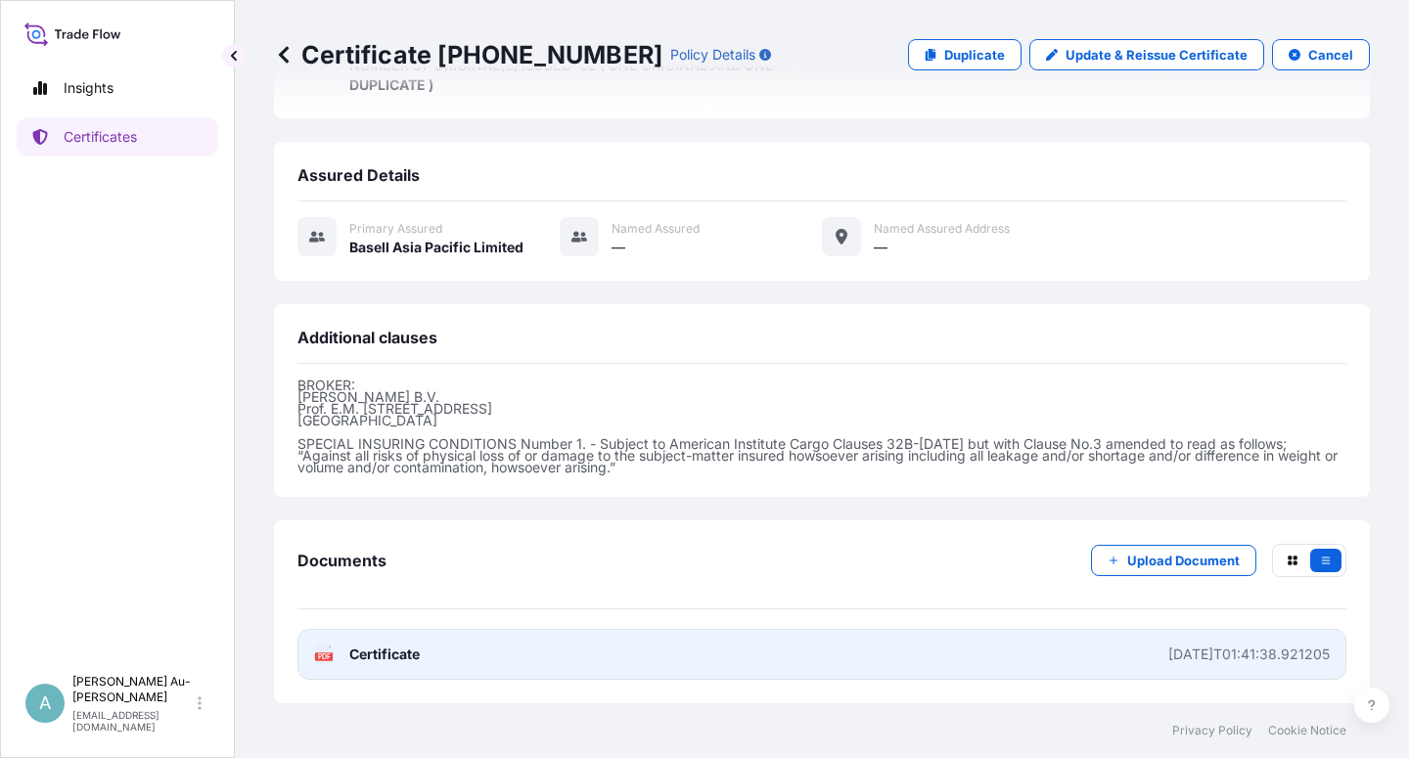
click at [400, 679] on link "PDF Certificate [DATE]T01:41:38.921205" at bounding box center [822, 654] width 1049 height 51
click at [395, 656] on link "PDF Certificate [DATE]T01:41:38.921205" at bounding box center [822, 654] width 1049 height 51
